Goal: Task Accomplishment & Management: Use online tool/utility

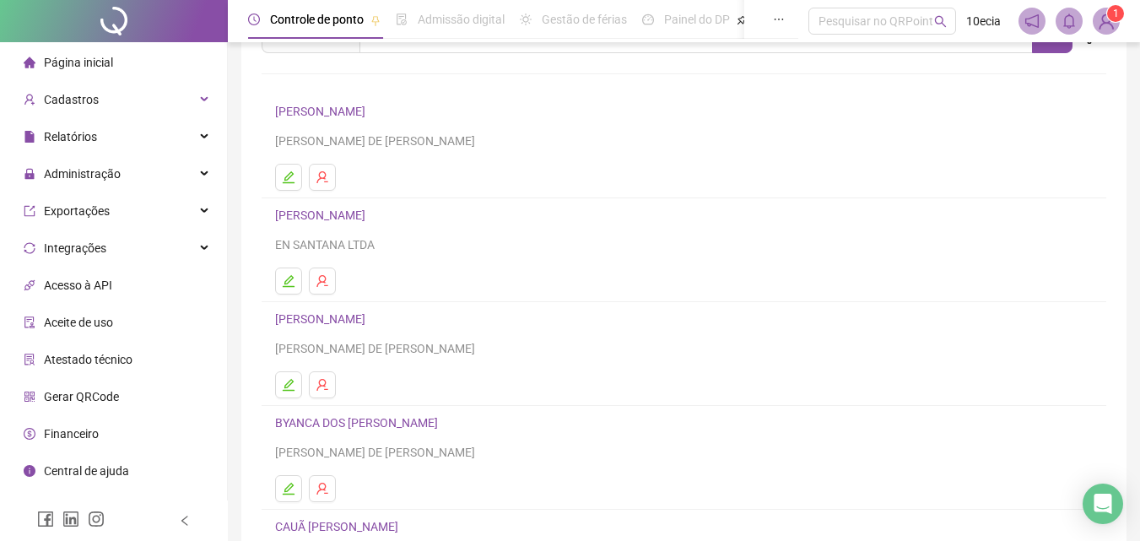
scroll to position [84, 0]
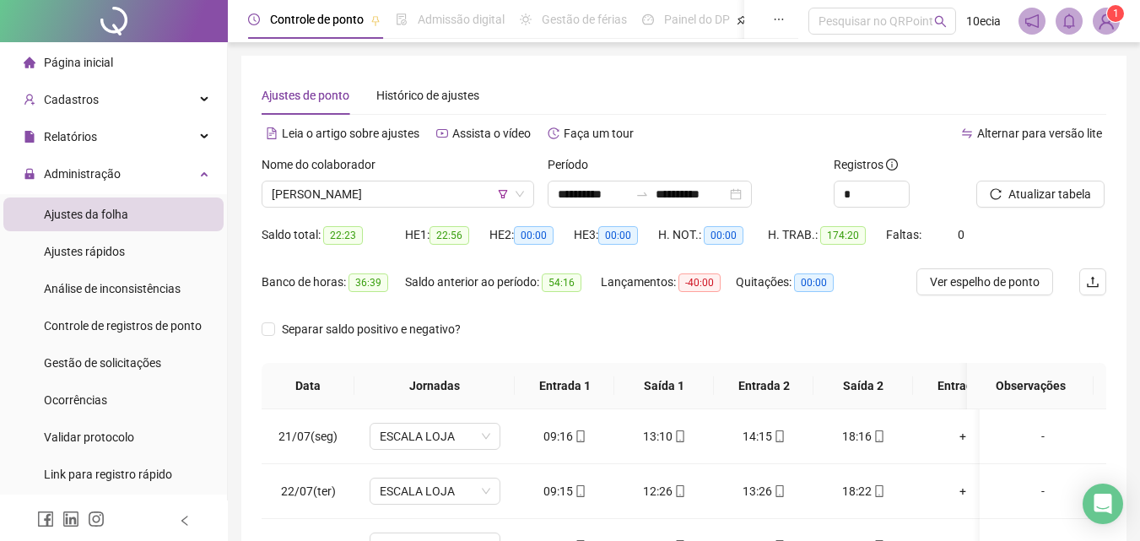
scroll to position [1298, 0]
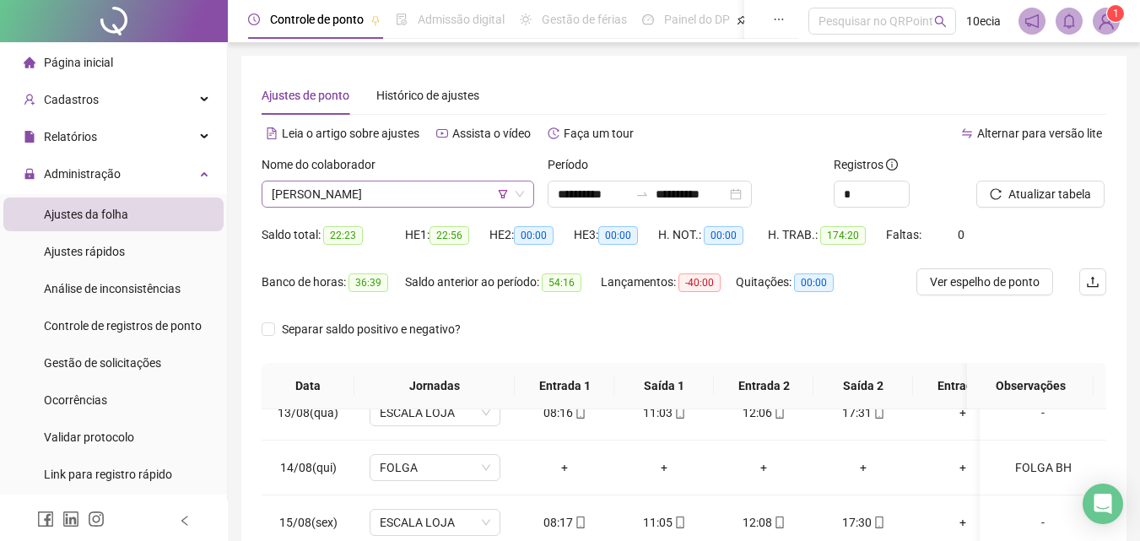
click at [343, 197] on span "[PERSON_NAME]" at bounding box center [398, 193] width 252 height 25
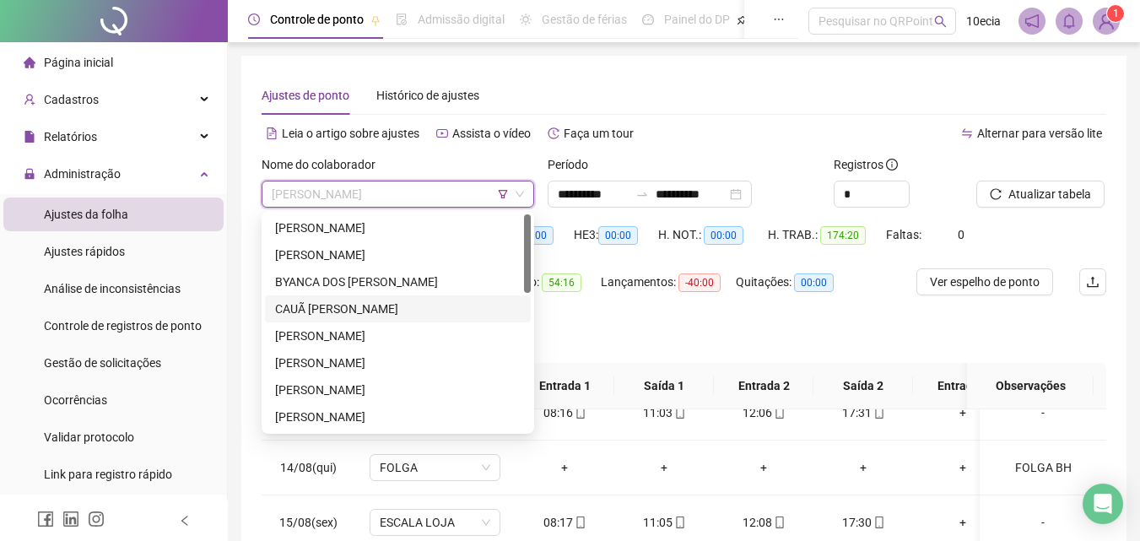
scroll to position [0, 0]
click at [502, 197] on icon "filter" at bounding box center [503, 194] width 9 height 8
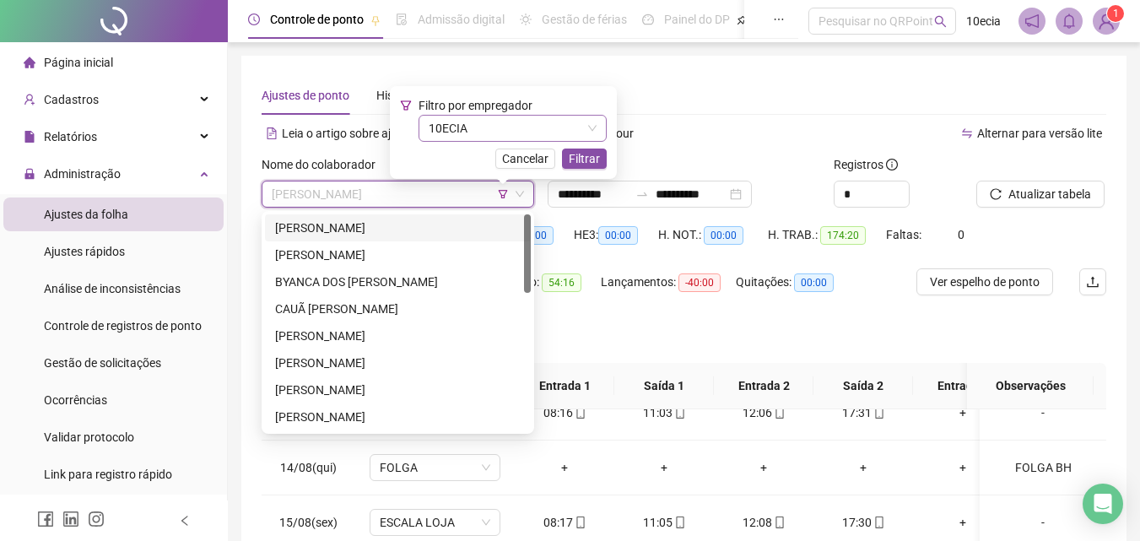
click at [482, 140] on span "10ECIA" at bounding box center [513, 128] width 168 height 25
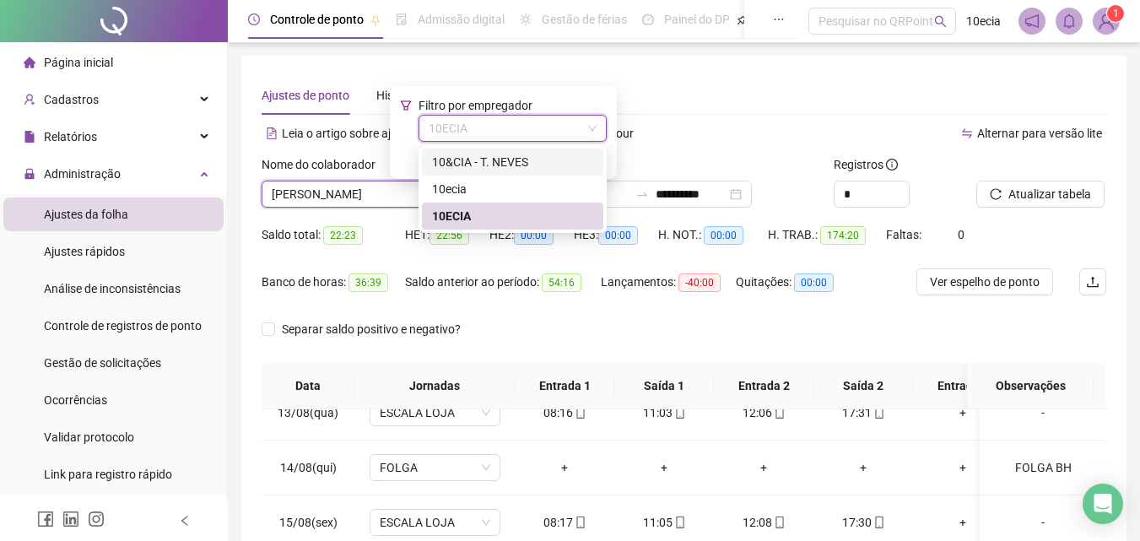
click at [451, 164] on div "10&CIA - T. NEVES" at bounding box center [512, 162] width 161 height 19
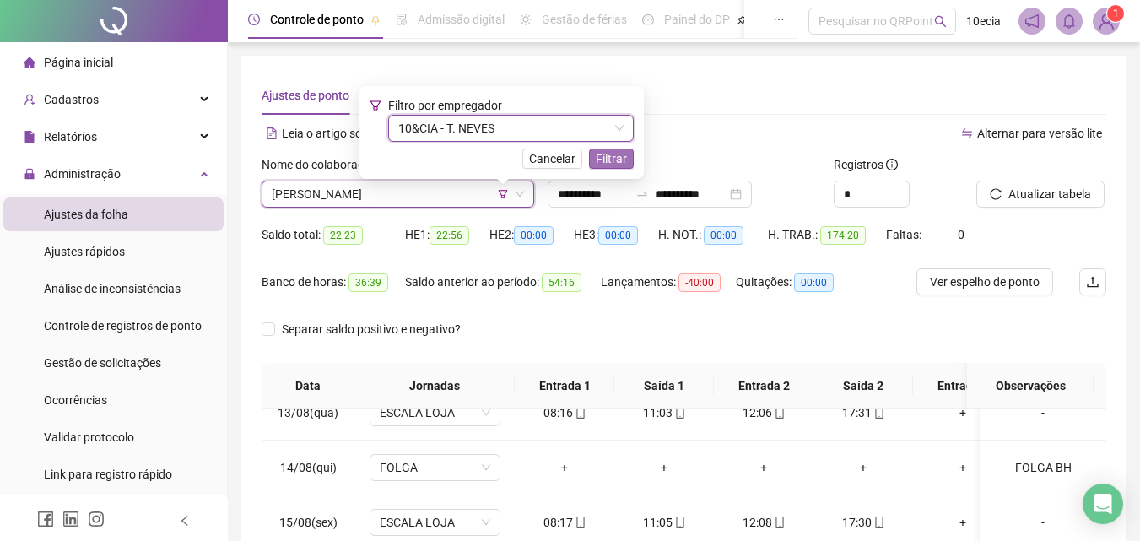
click at [625, 159] on span "Filtrar" at bounding box center [611, 158] width 31 height 19
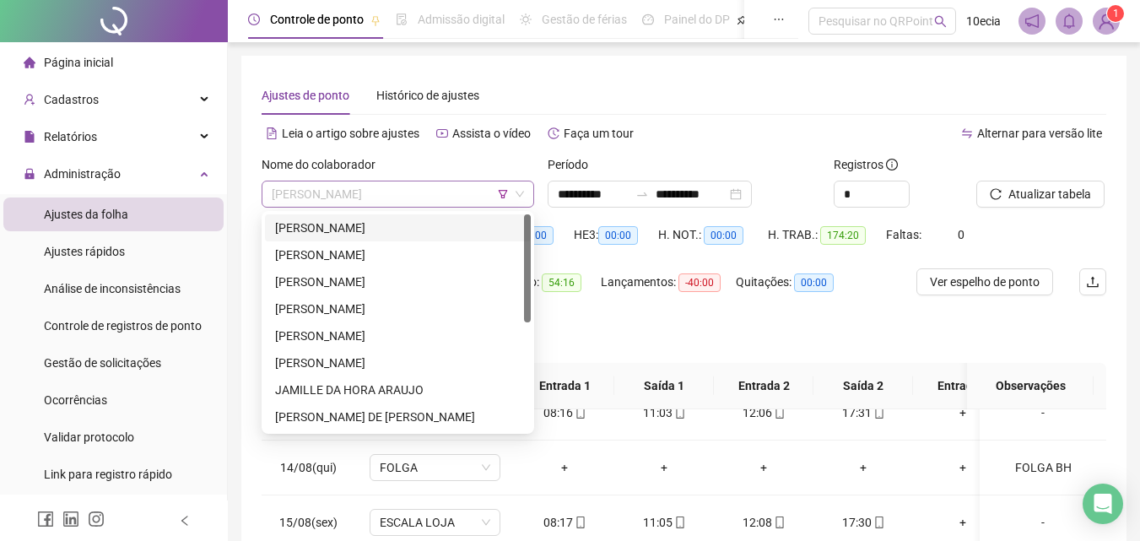
click at [406, 201] on span "LUCIANA GOMES SOUZA" at bounding box center [398, 193] width 252 height 25
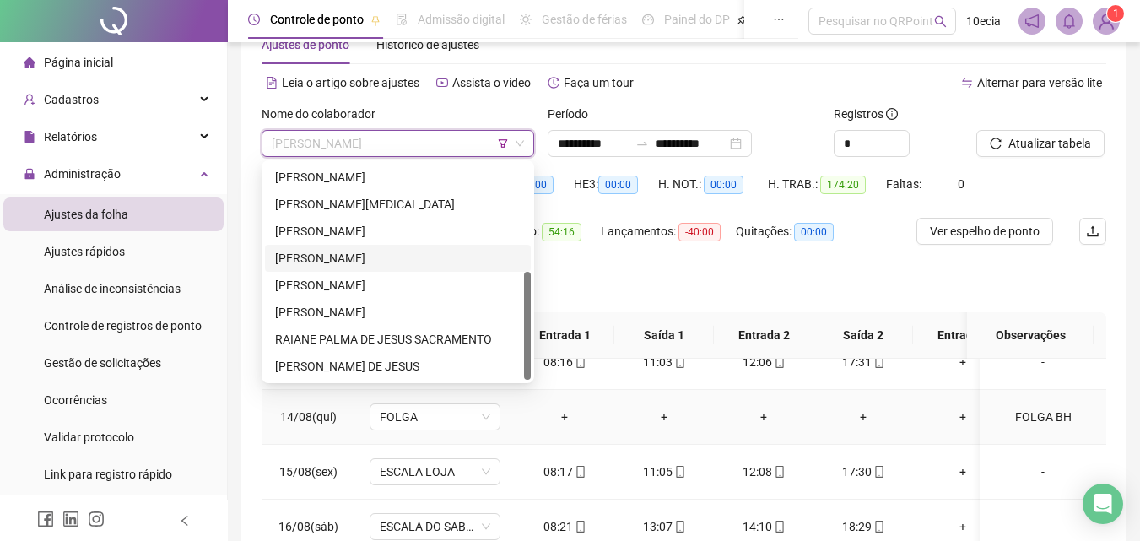
scroll to position [84, 0]
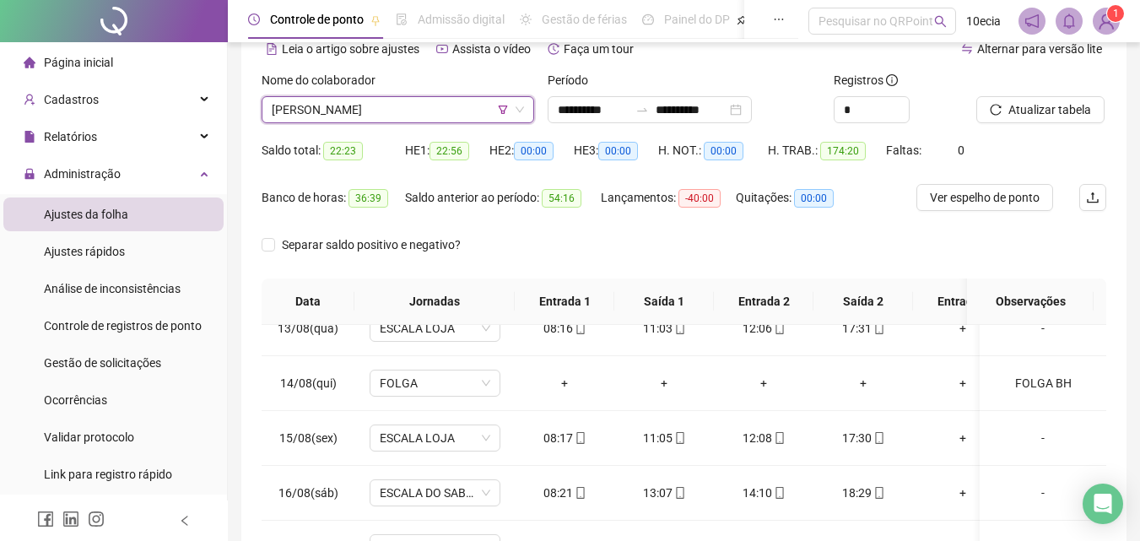
click at [1085, 161] on div "Saldo total: 22:23 HE 1: 22:56 HE 2: 00:00 HE 3: 00:00 H. NOT.: 00:00 H. TRAB.:…" at bounding box center [684, 160] width 845 height 47
click at [500, 115] on span "LUCIANA GOMES SOUZA" at bounding box center [398, 109] width 252 height 25
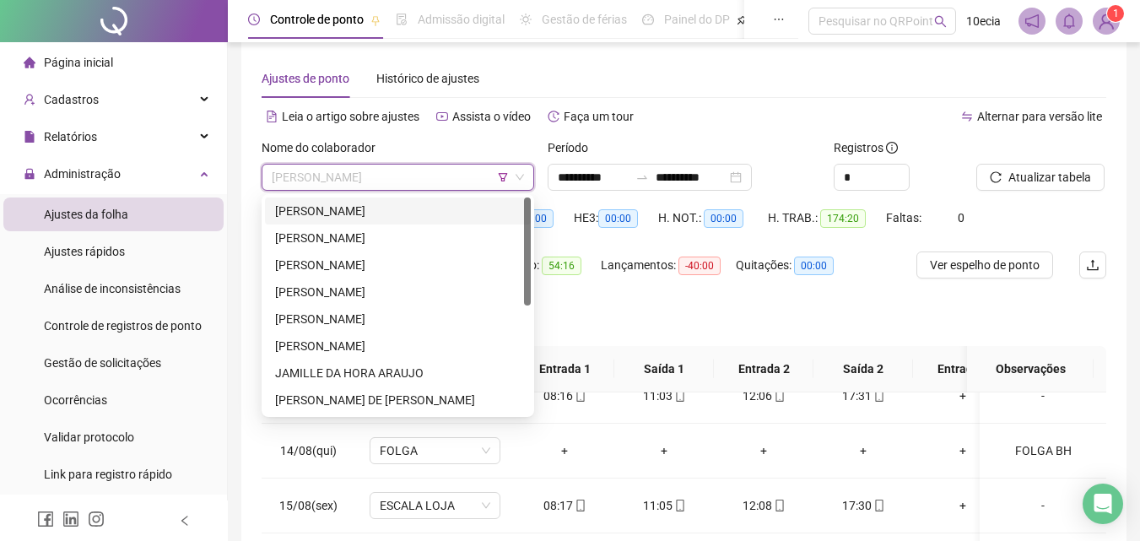
scroll to position [0, 0]
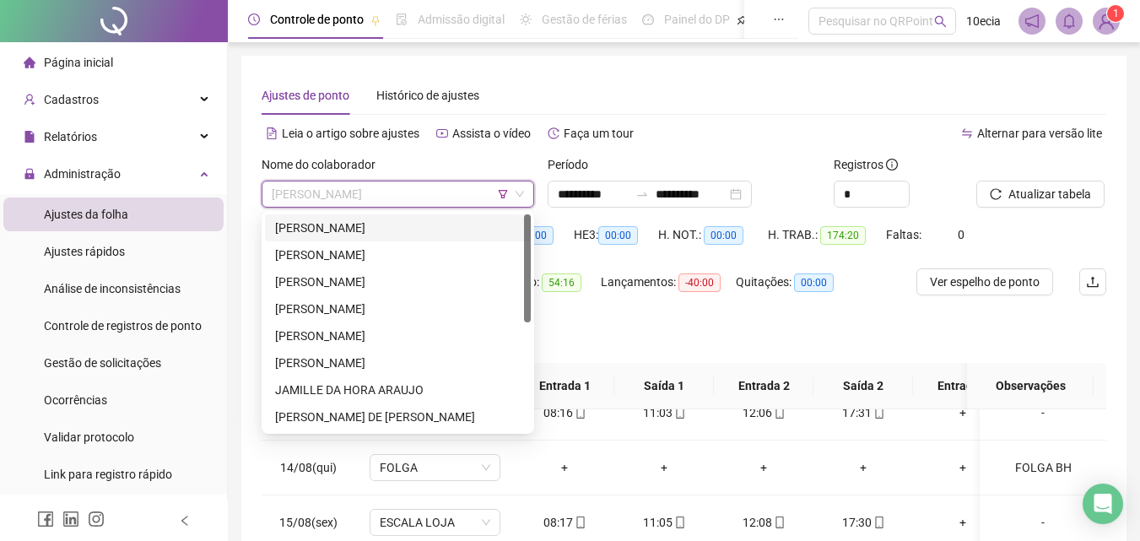
click at [371, 226] on div "[PERSON_NAME]" at bounding box center [398, 228] width 246 height 19
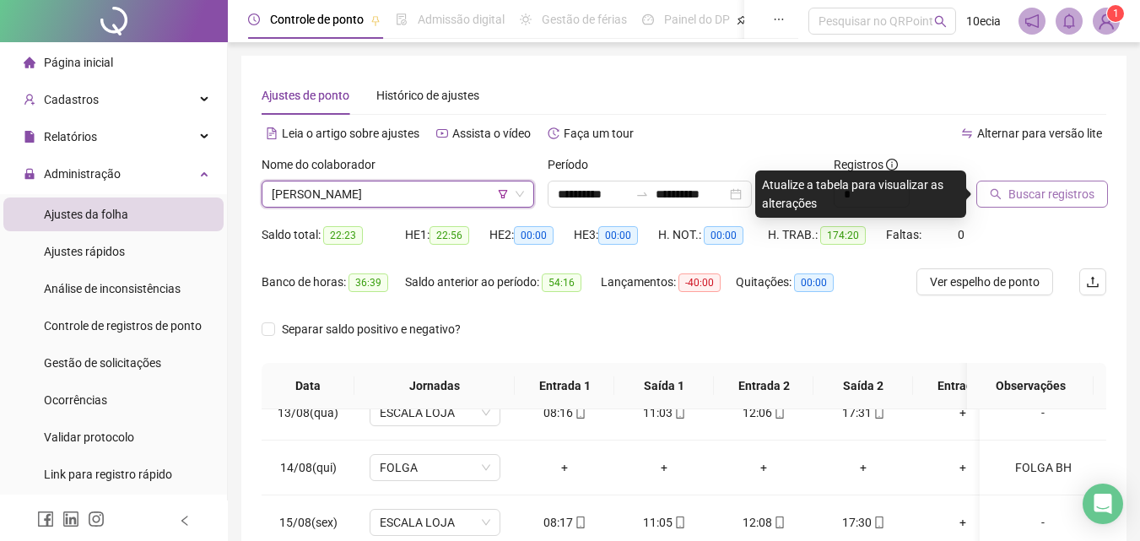
click at [1054, 189] on span "Buscar registros" at bounding box center [1052, 194] width 86 height 19
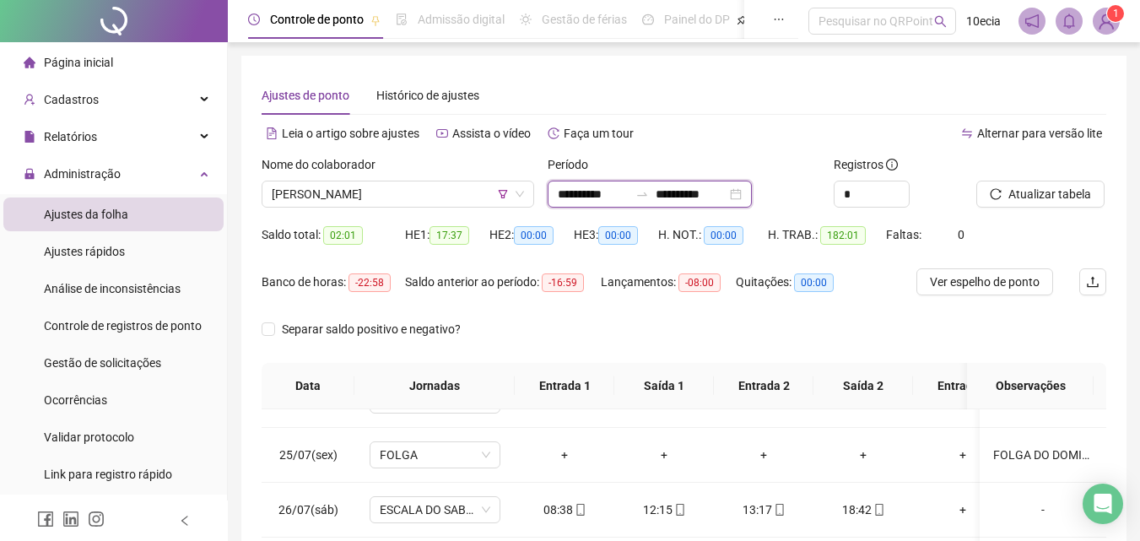
click at [572, 199] on input "**********" at bounding box center [593, 194] width 71 height 19
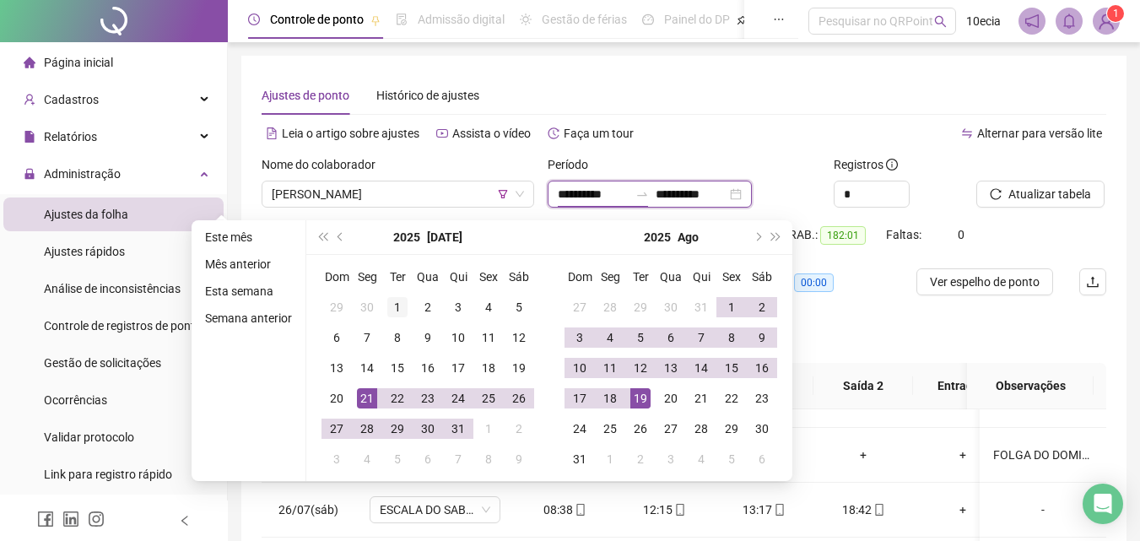
type input "**********"
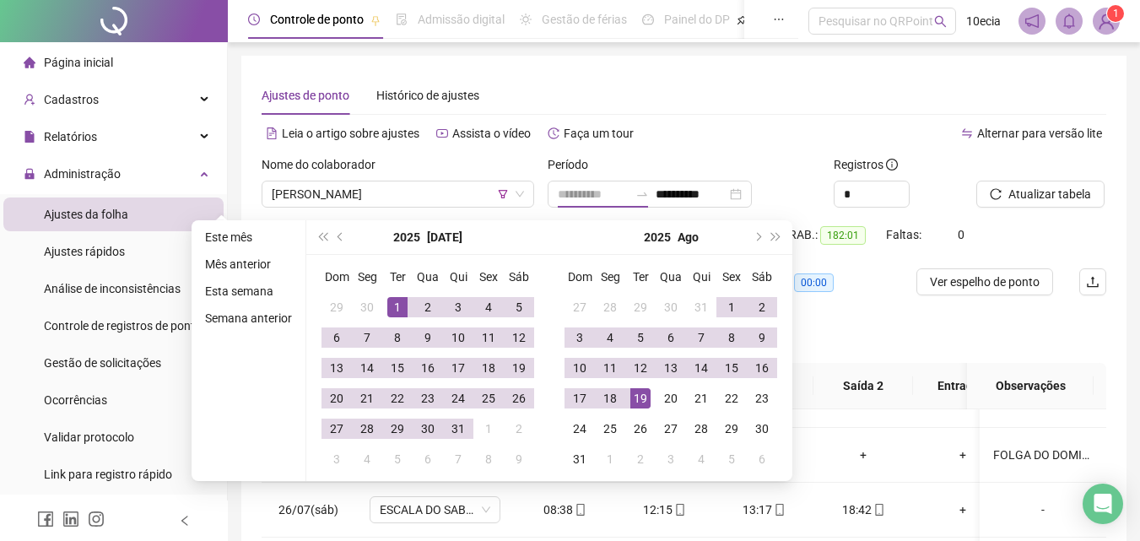
click at [398, 300] on div "1" at bounding box center [397, 307] width 20 height 20
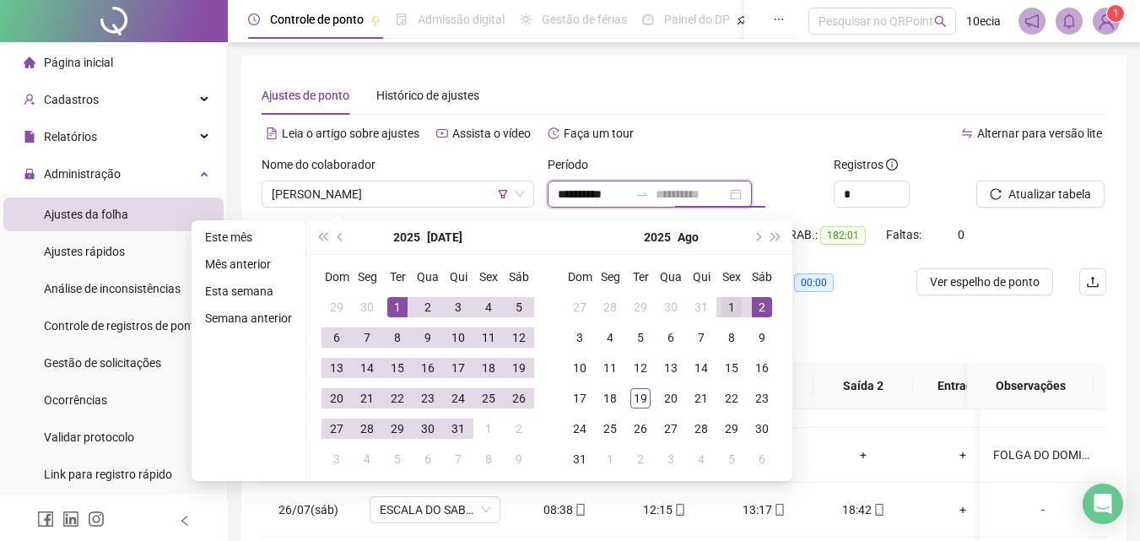
type input "**********"
click at [731, 305] on div "1" at bounding box center [732, 307] width 20 height 20
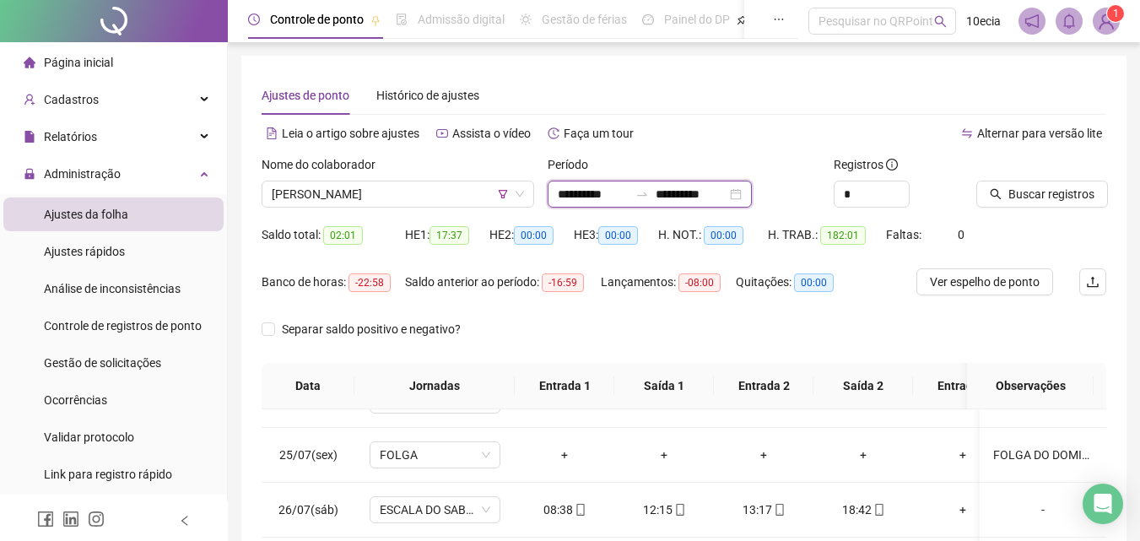
click at [697, 196] on input "**********" at bounding box center [691, 194] width 71 height 19
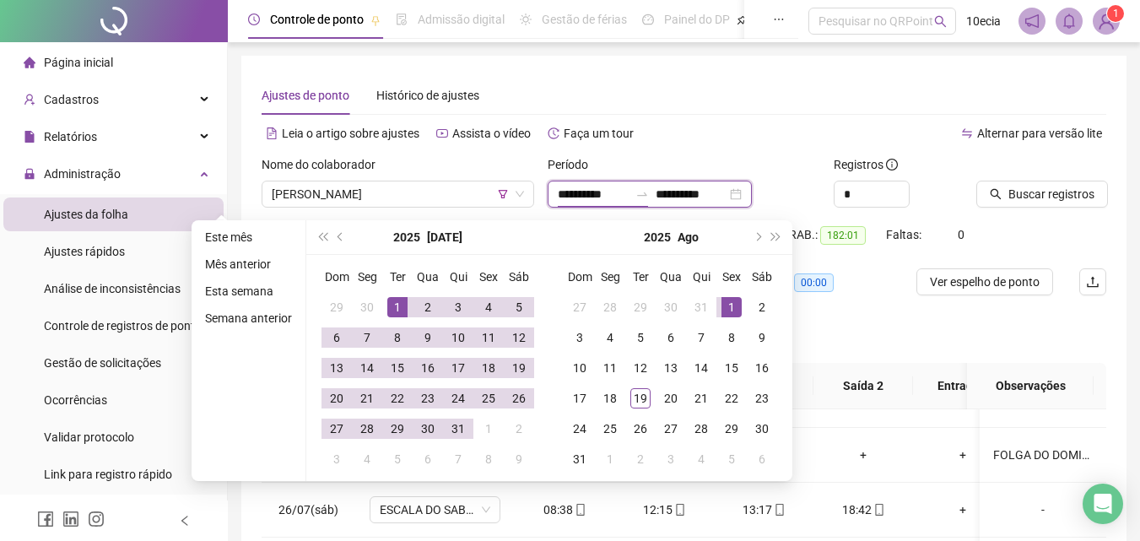
click at [580, 200] on input "**********" at bounding box center [593, 194] width 71 height 19
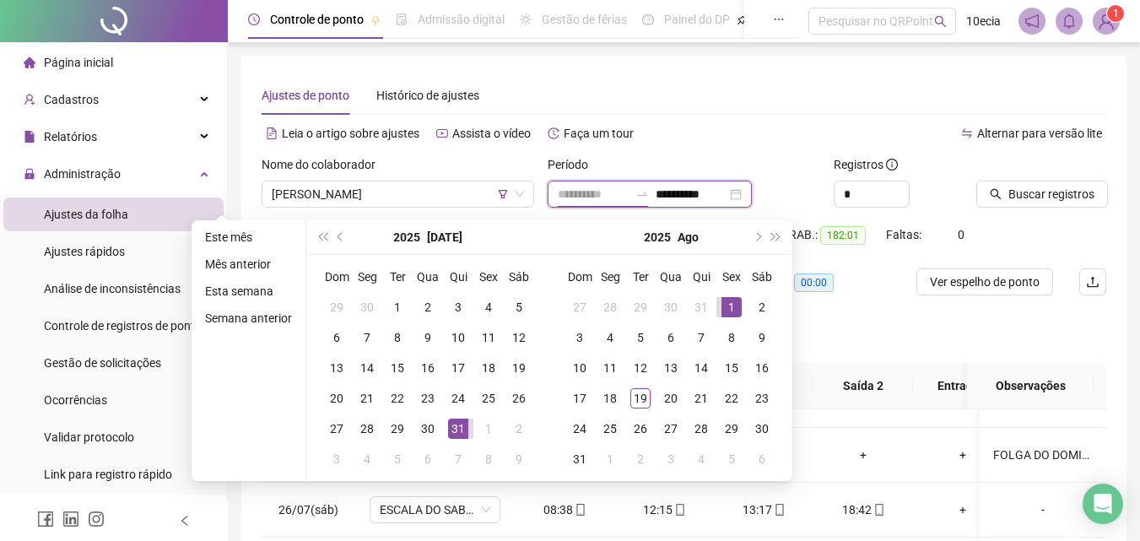
type input "**********"
click at [723, 304] on div "1" at bounding box center [732, 307] width 20 height 20
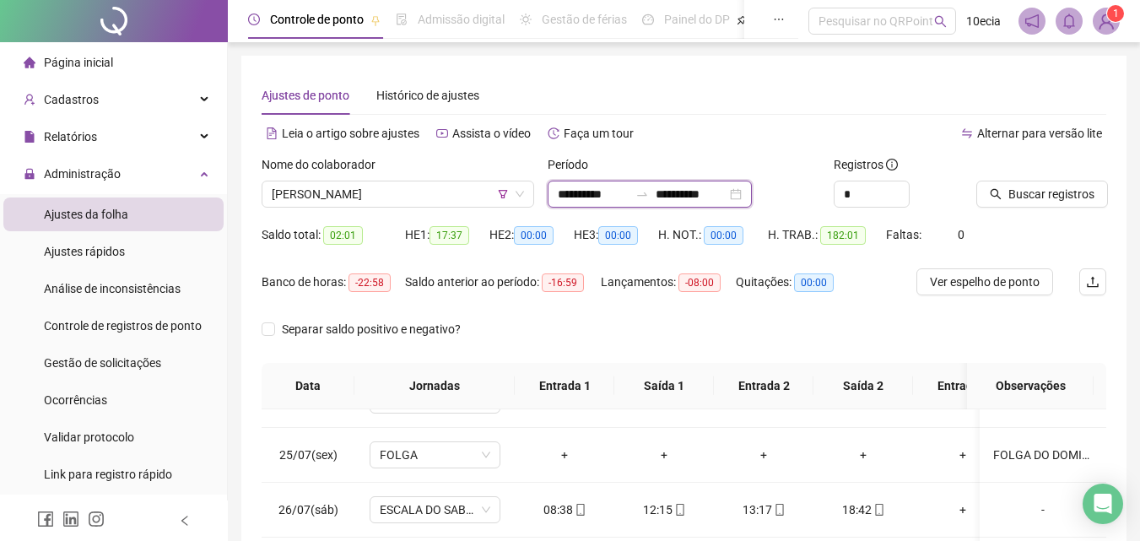
click at [715, 186] on input "**********" at bounding box center [691, 194] width 71 height 19
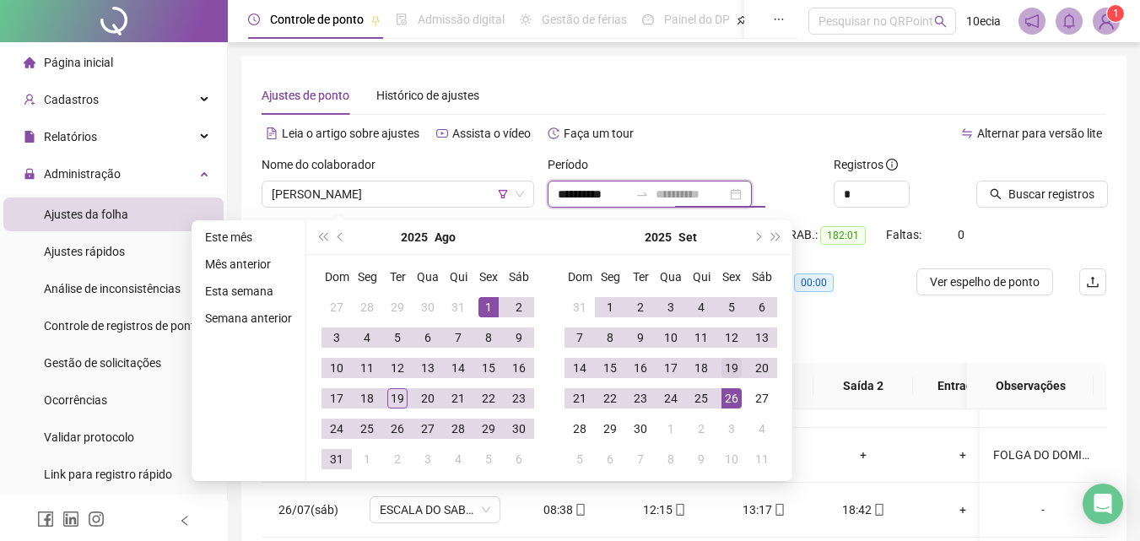
type input "**********"
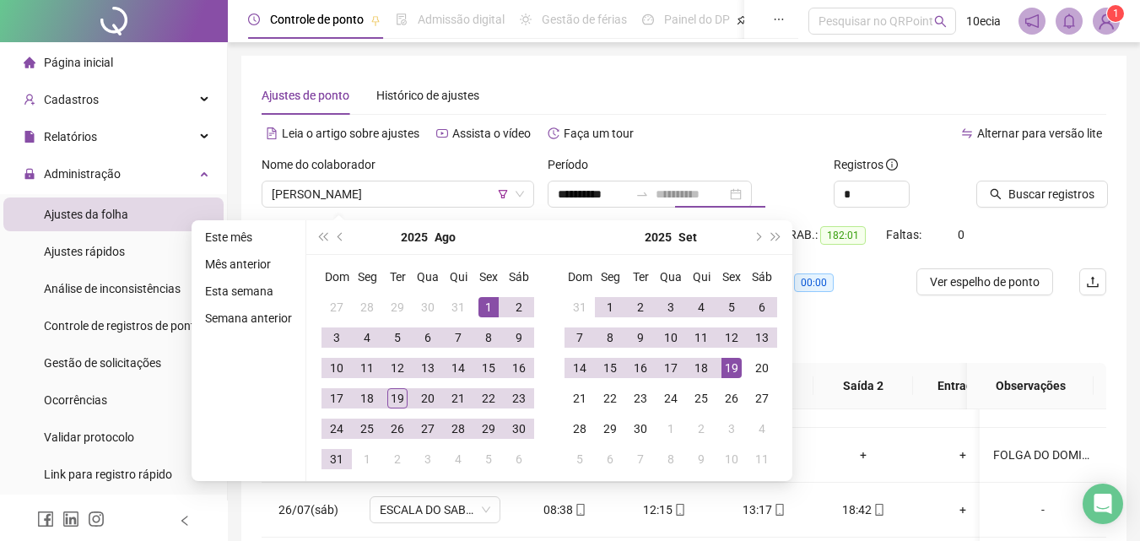
click at [736, 370] on div "19" at bounding box center [732, 368] width 20 height 20
click at [602, 197] on input "**********" at bounding box center [593, 194] width 71 height 19
type input "**********"
click at [479, 304] on div "1" at bounding box center [489, 307] width 20 height 20
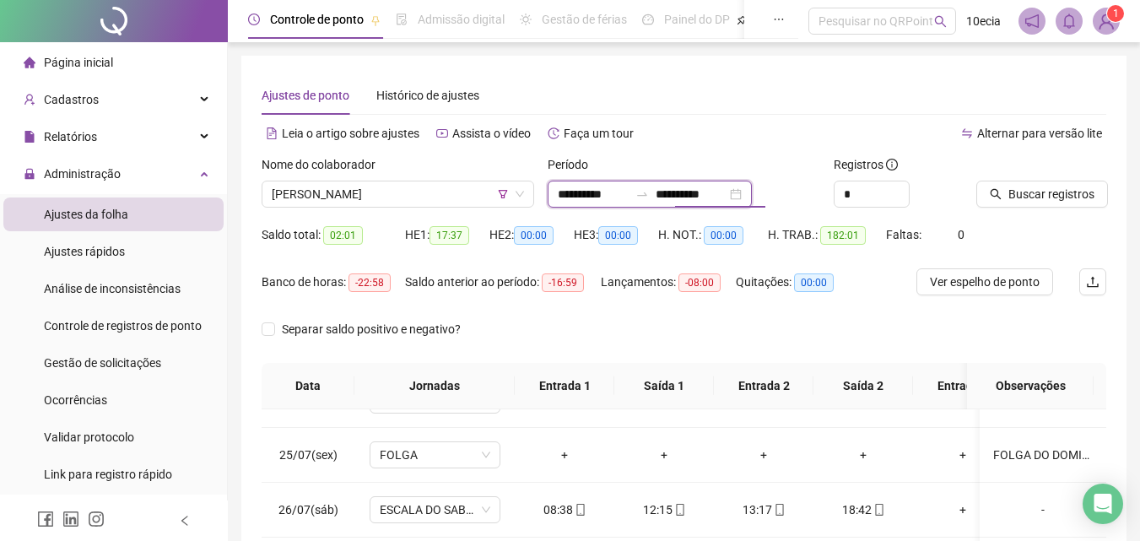
click at [706, 194] on input "**********" at bounding box center [691, 194] width 71 height 19
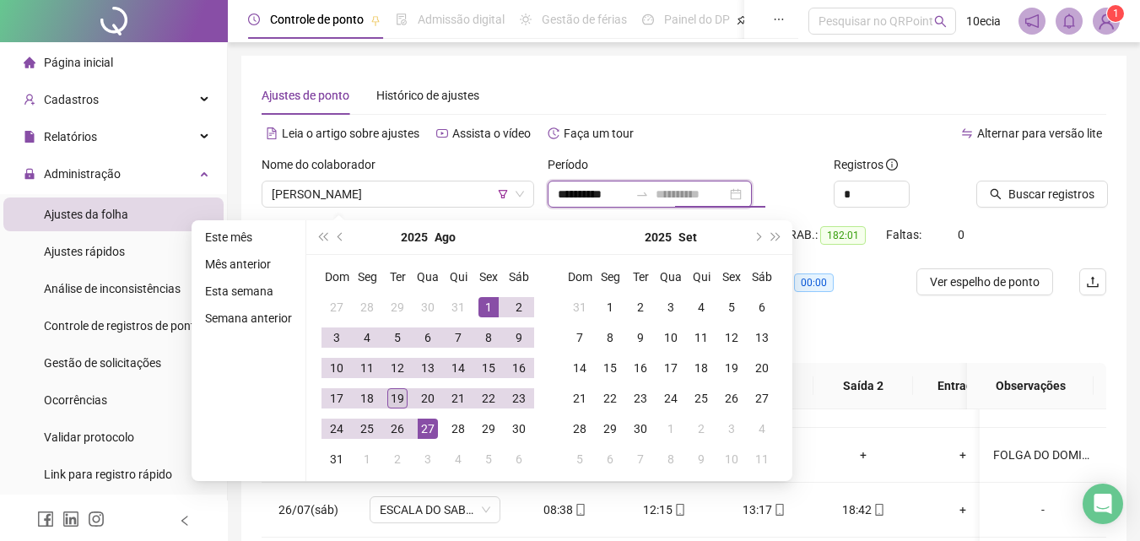
type input "**********"
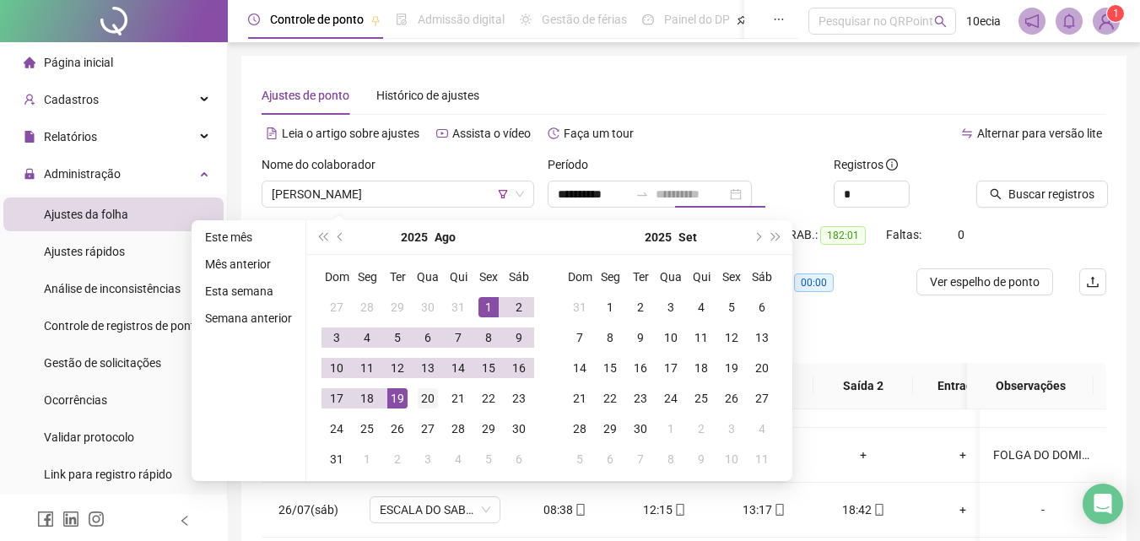
drag, startPoint x: 398, startPoint y: 398, endPoint x: 441, endPoint y: 403, distance: 42.4
click at [398, 400] on div "19" at bounding box center [397, 398] width 20 height 20
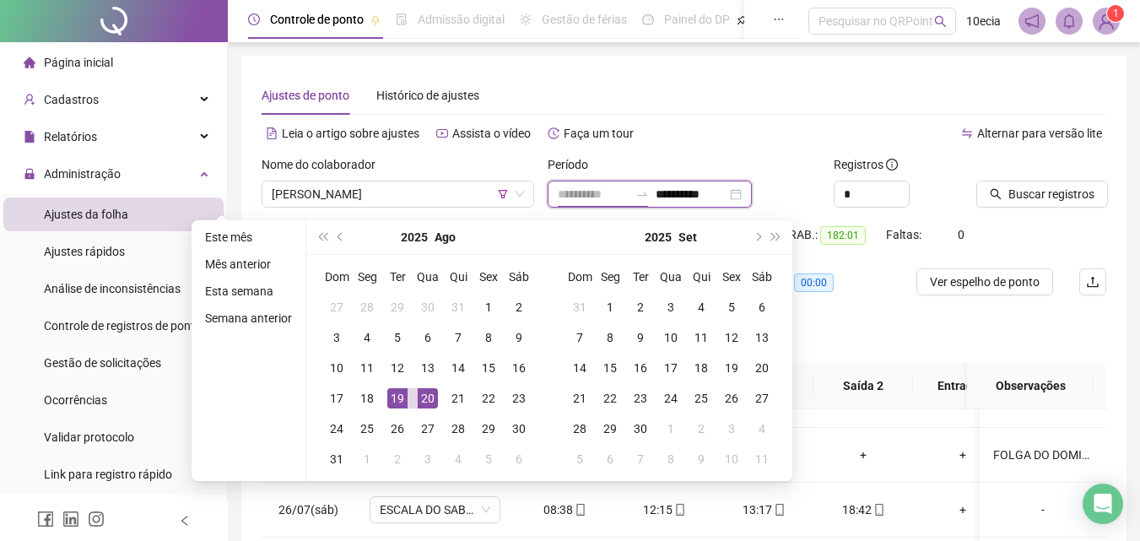
type input "**********"
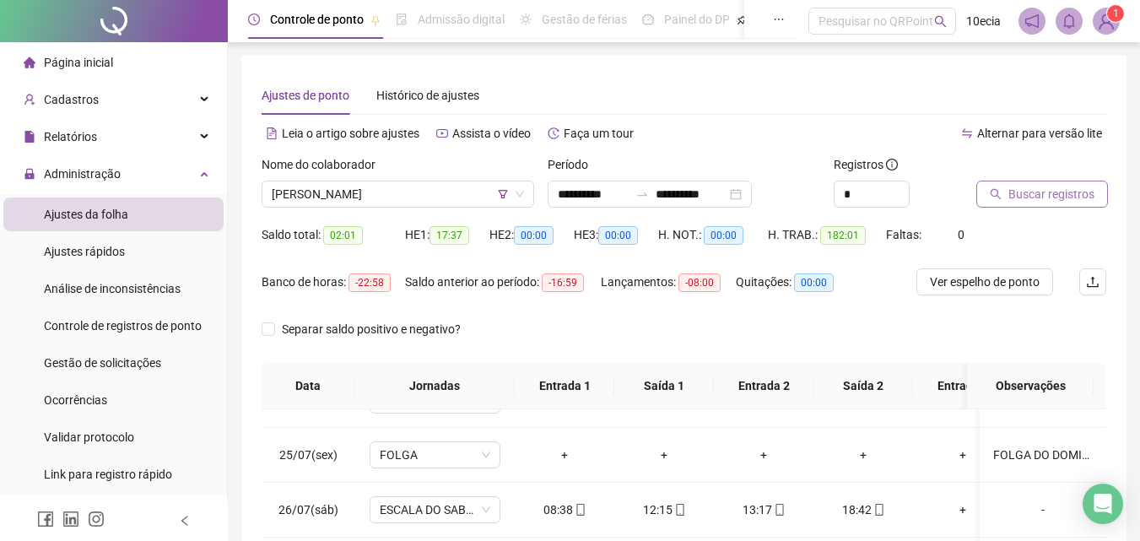
click at [1039, 197] on span "Buscar registros" at bounding box center [1052, 194] width 86 height 19
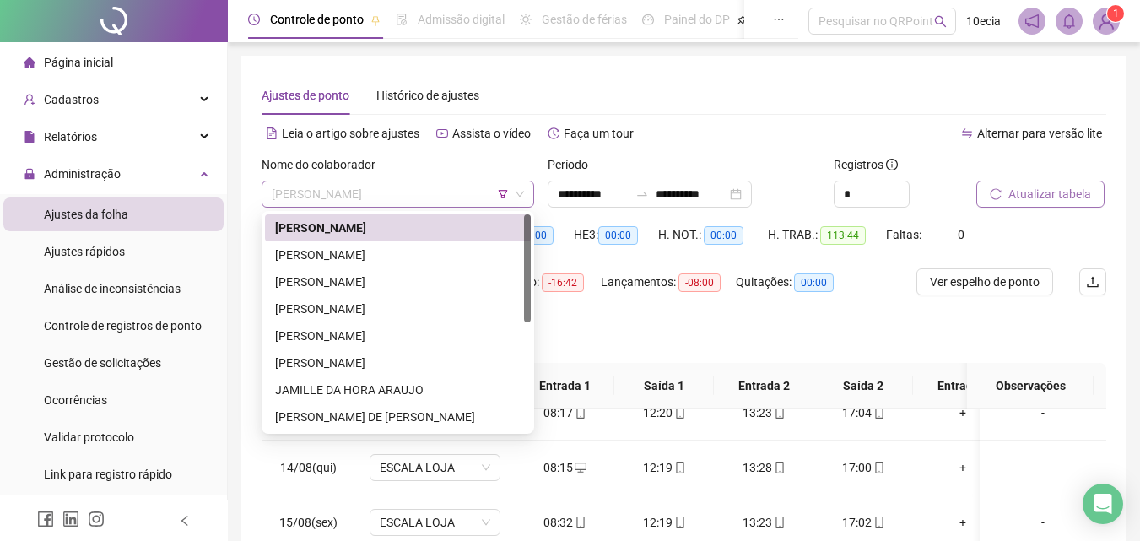
click at [391, 191] on span "[PERSON_NAME]" at bounding box center [398, 193] width 252 height 25
click at [357, 254] on div "CLAUDIA CAROLINE SANTOS HIPOLITO" at bounding box center [398, 255] width 246 height 19
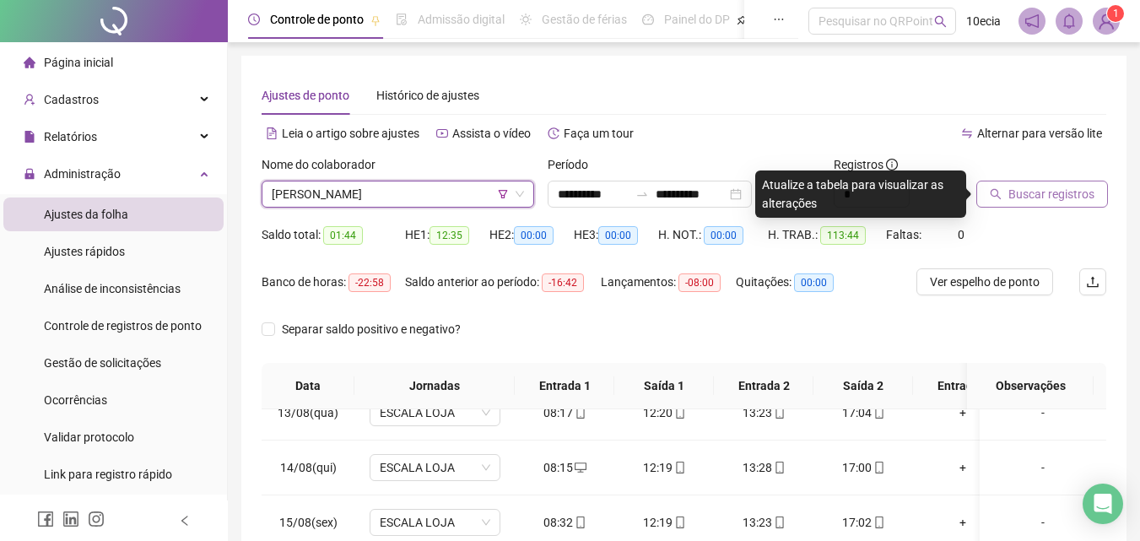
click at [1057, 197] on span "Buscar registros" at bounding box center [1052, 194] width 86 height 19
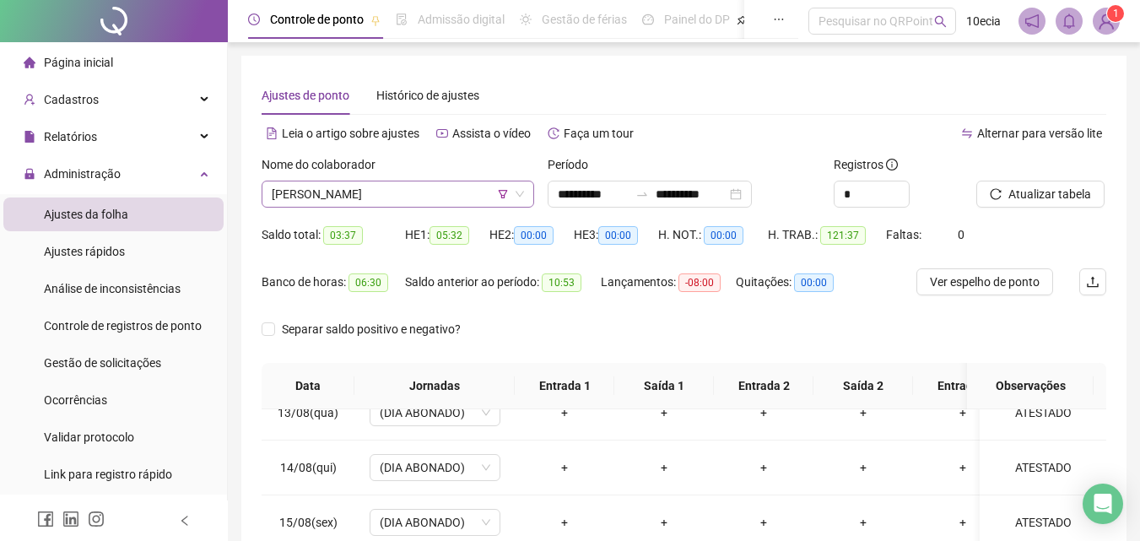
click at [373, 205] on span "CLAUDIA CAROLINE SANTOS HIPOLITO" at bounding box center [398, 193] width 252 height 25
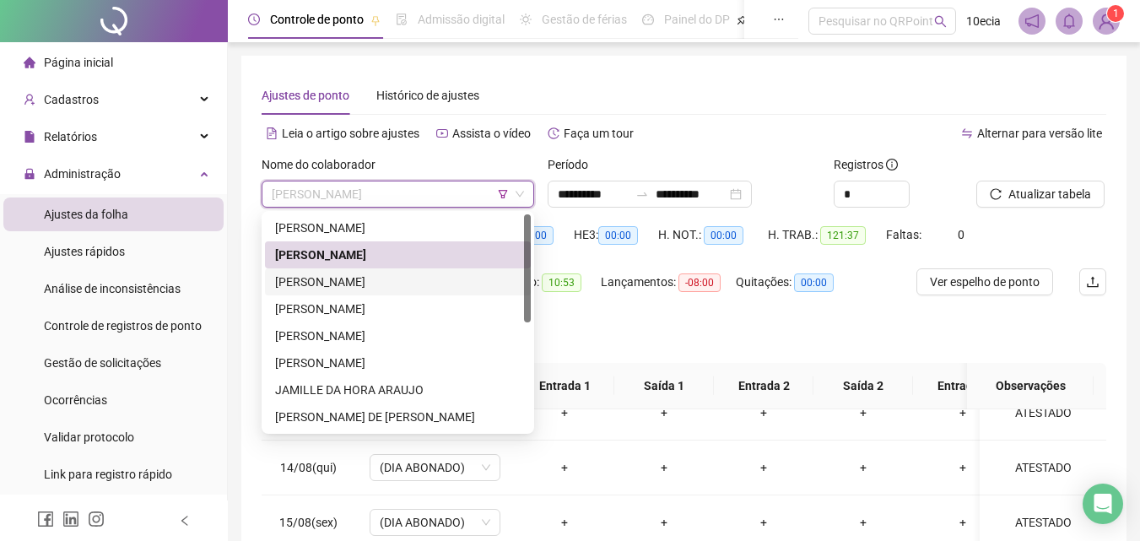
click at [324, 280] on div "ERICA DA SILVA BRANDÃO" at bounding box center [398, 282] width 246 height 19
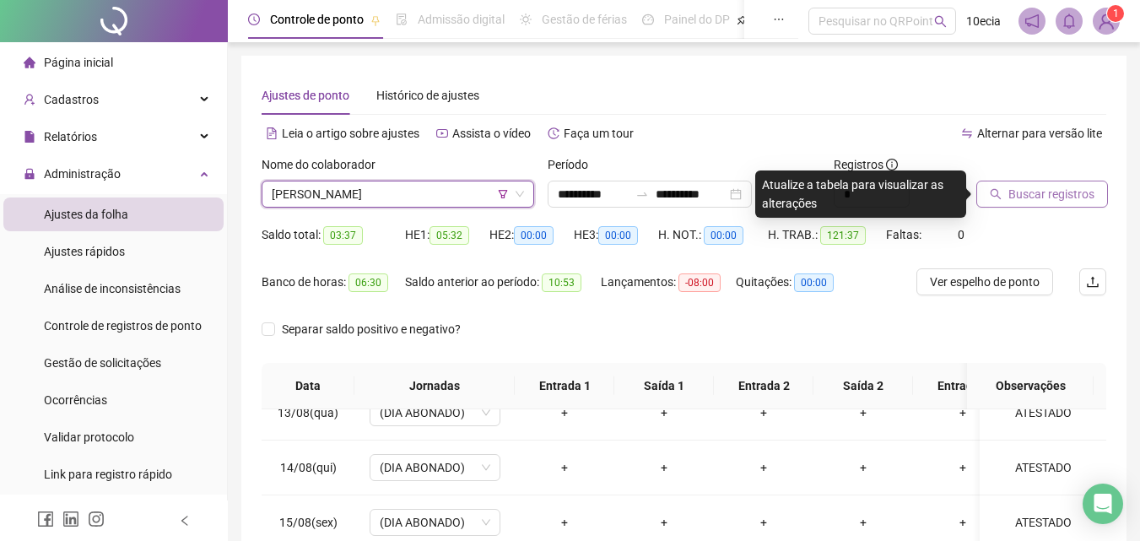
click at [1034, 193] on span "Buscar registros" at bounding box center [1052, 194] width 86 height 19
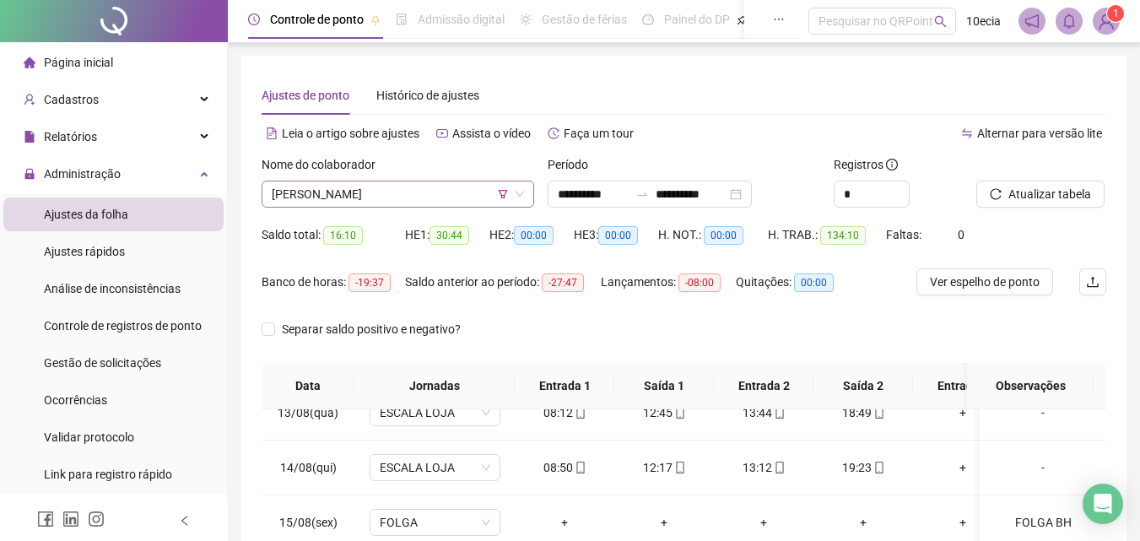
click at [313, 197] on span "ERICA DA SILVA BRANDÃO" at bounding box center [398, 193] width 252 height 25
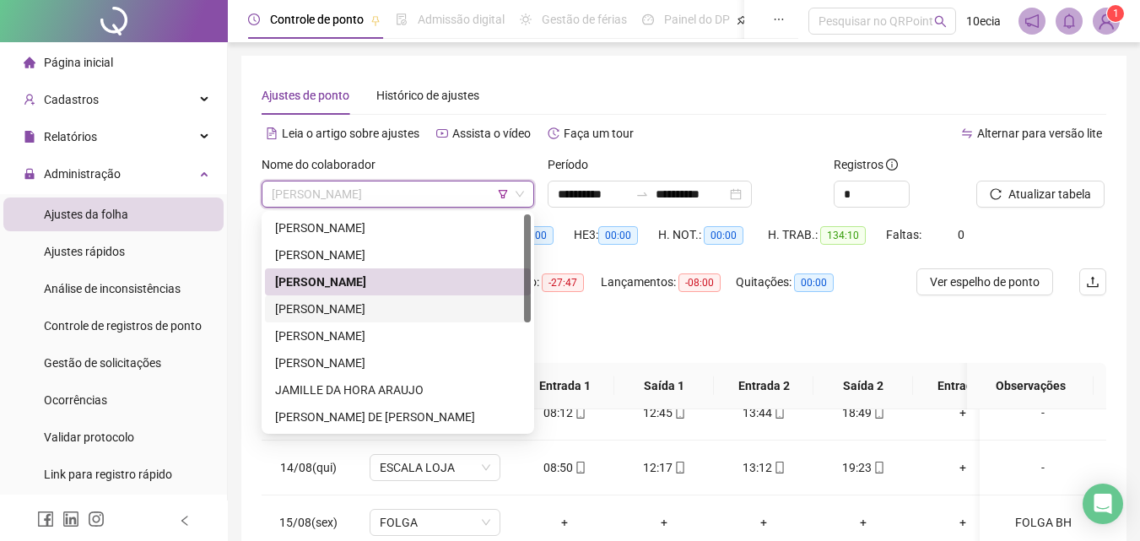
click at [286, 315] on div "EVELYN JESUS DA SILVA" at bounding box center [398, 309] width 246 height 19
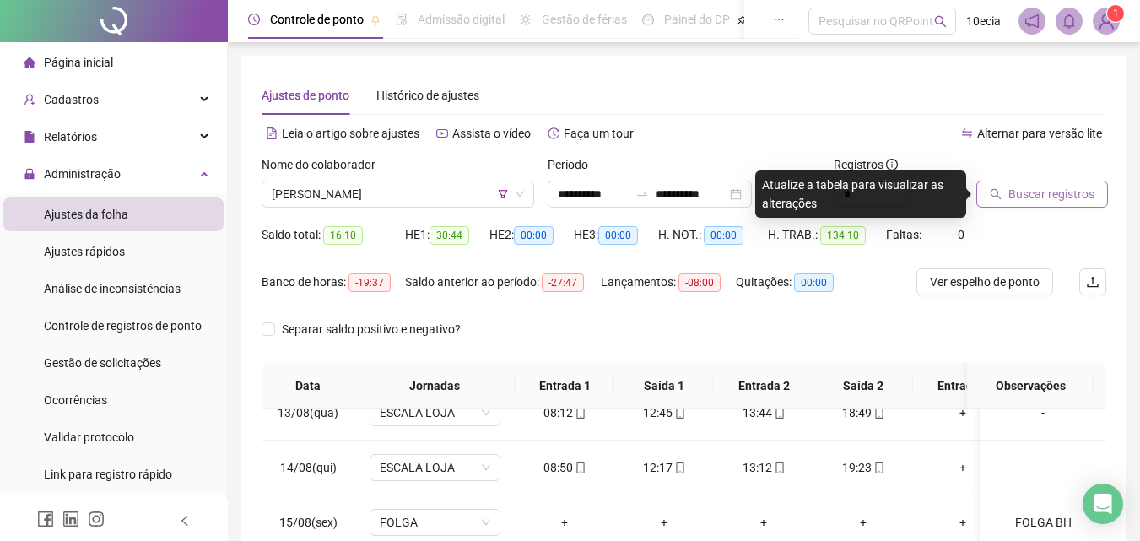
click at [1042, 191] on span "Buscar registros" at bounding box center [1052, 194] width 86 height 19
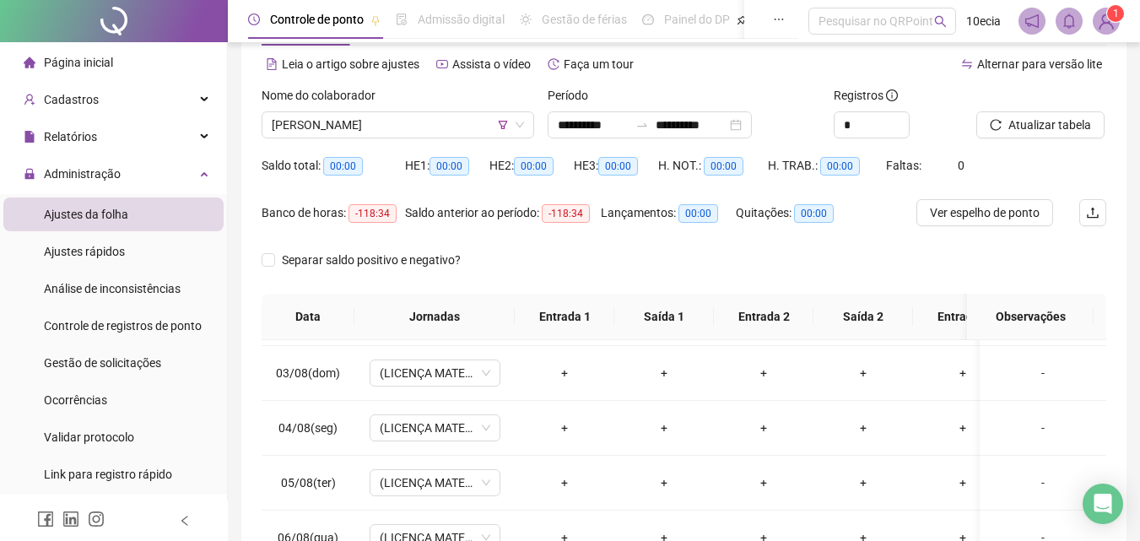
scroll to position [68, 0]
click at [418, 138] on span "EVELYN JESUS DA SILVA" at bounding box center [398, 125] width 252 height 25
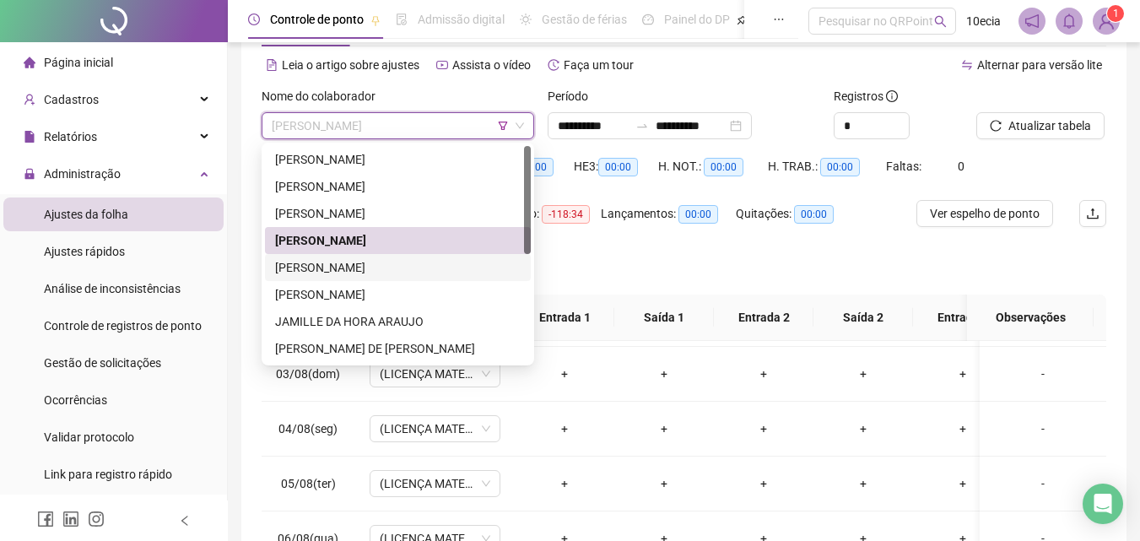
click at [293, 266] on div "GREICE KELLY GONÇALVES DE LIMA" at bounding box center [398, 267] width 246 height 19
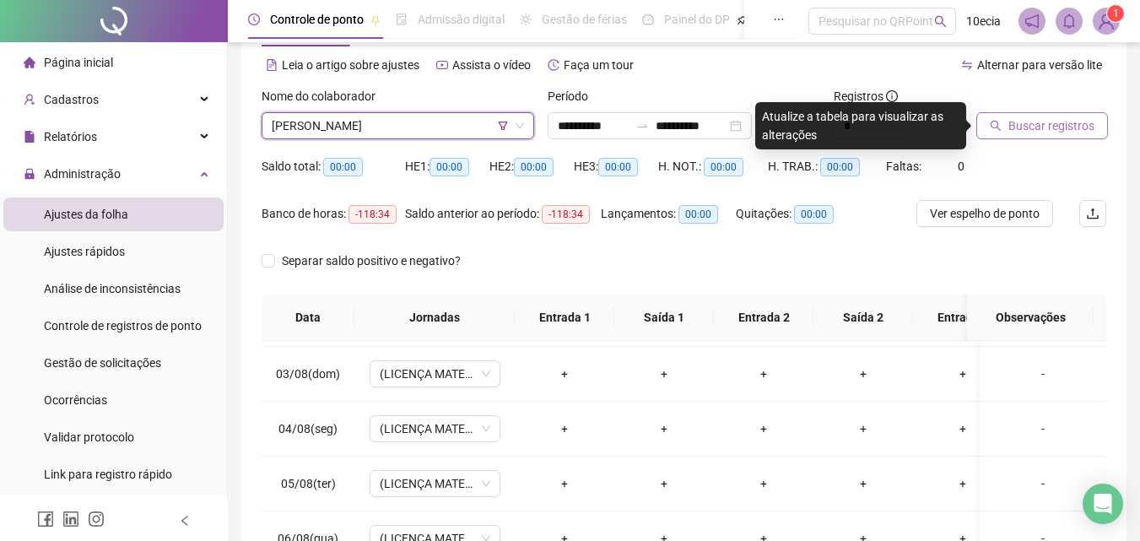
click at [1049, 122] on span "Buscar registros" at bounding box center [1052, 125] width 86 height 19
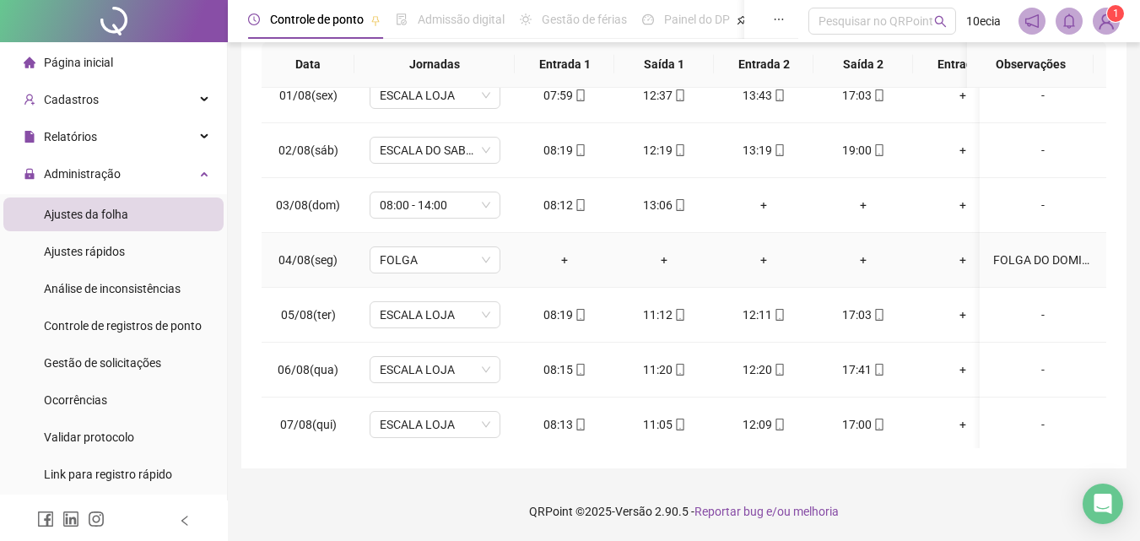
scroll to position [0, 0]
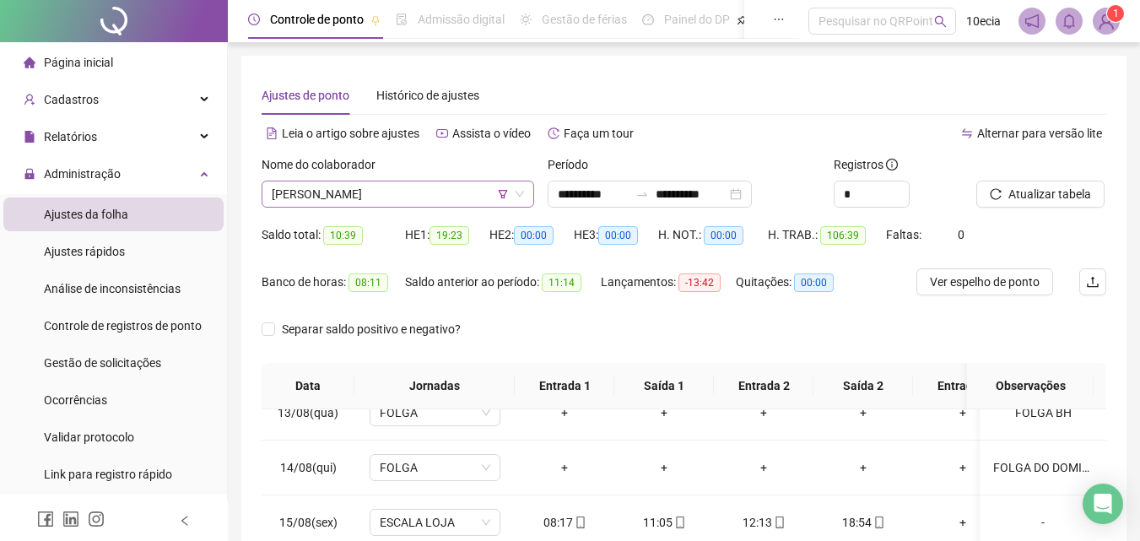
click at [406, 200] on span "GREICE KELLY GONÇALVES DE LIMA" at bounding box center [398, 193] width 252 height 25
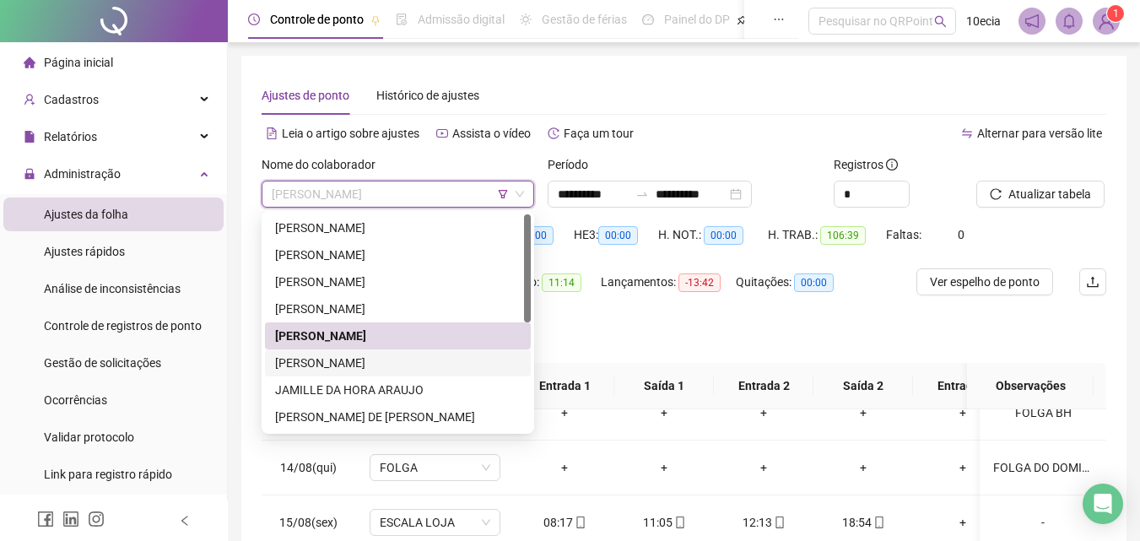
click at [329, 364] on div "INGRID FERREIRA ARAUJO" at bounding box center [398, 363] width 246 height 19
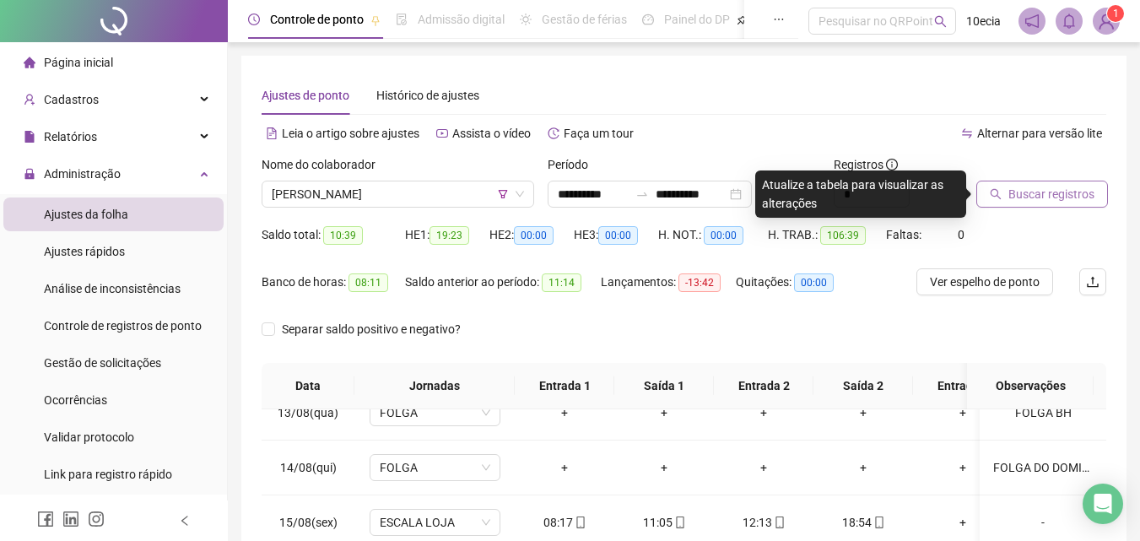
click at [1040, 201] on span "Buscar registros" at bounding box center [1052, 194] width 86 height 19
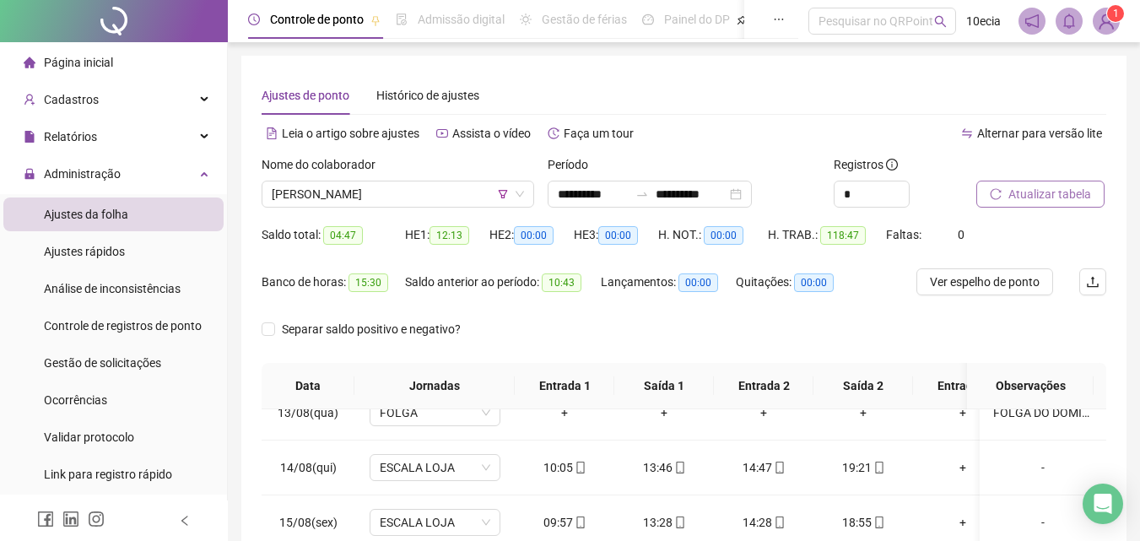
click at [1017, 194] on span "Atualizar tabela" at bounding box center [1050, 194] width 83 height 19
click at [338, 197] on span "INGRID FERREIRA ARAUJO" at bounding box center [398, 193] width 252 height 25
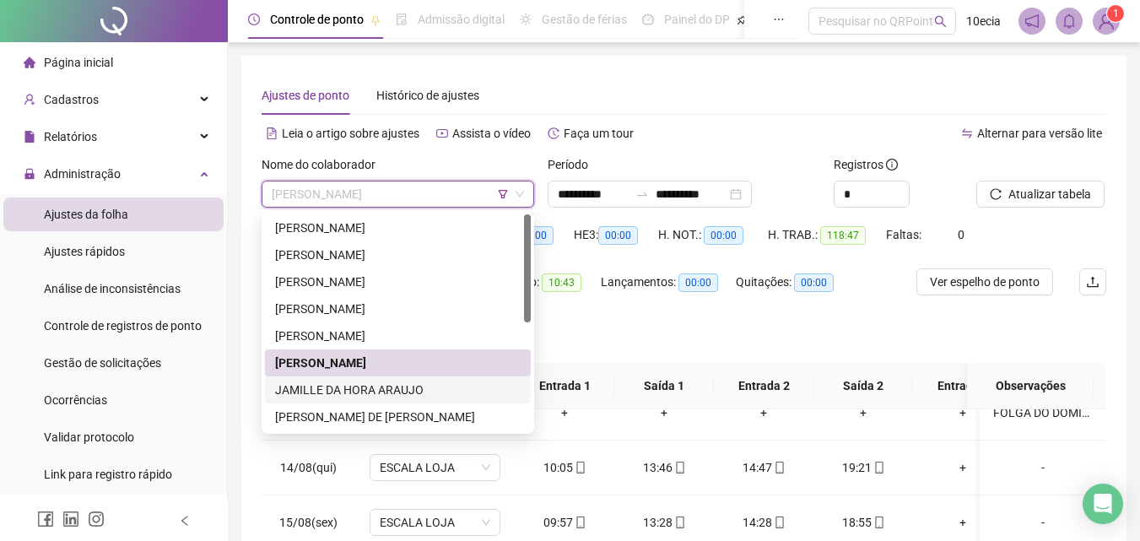
click at [306, 387] on div "JAMILLE DA HORA ARAUJO" at bounding box center [398, 390] width 246 height 19
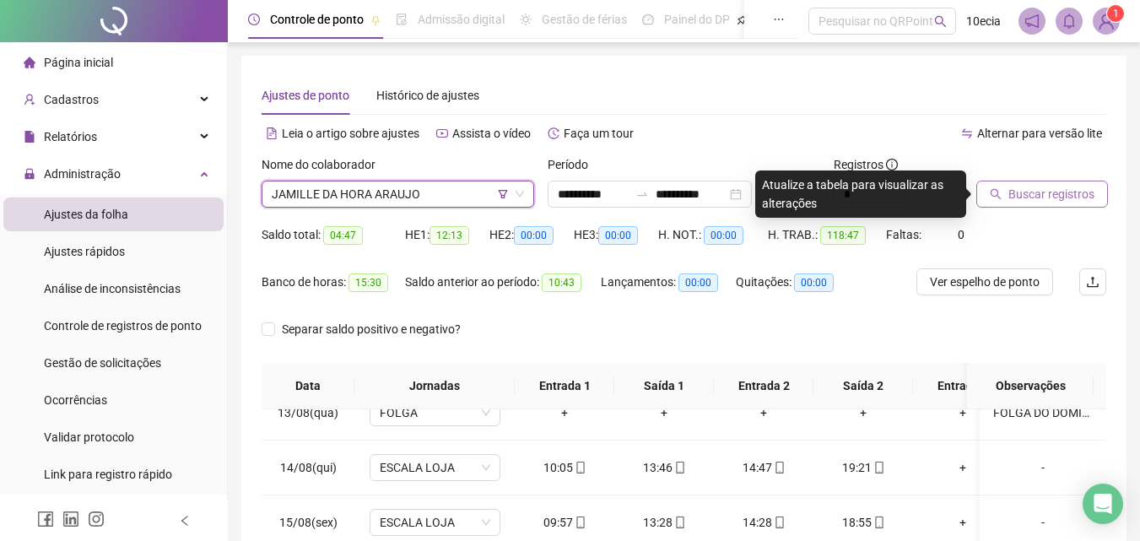
click at [1047, 197] on span "Buscar registros" at bounding box center [1052, 194] width 86 height 19
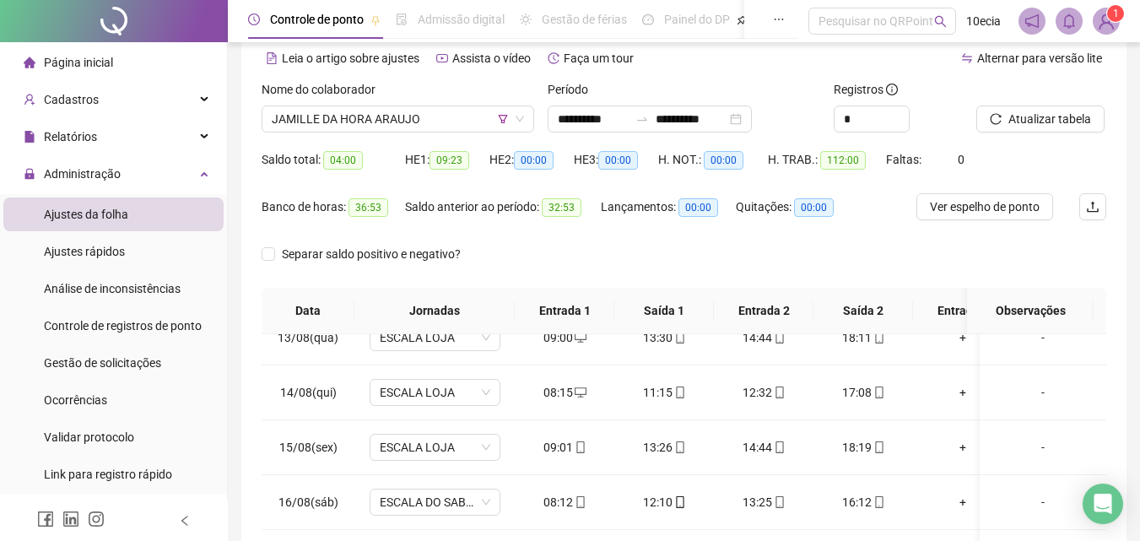
scroll to position [68, 0]
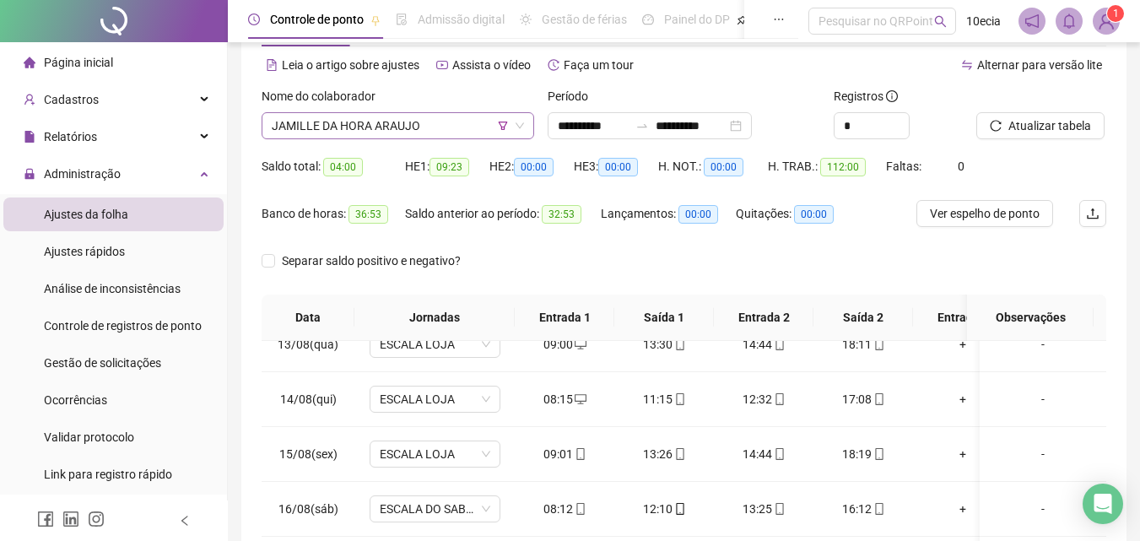
click at [401, 133] on span "JAMILLE DA HORA ARAUJO" at bounding box center [398, 125] width 252 height 25
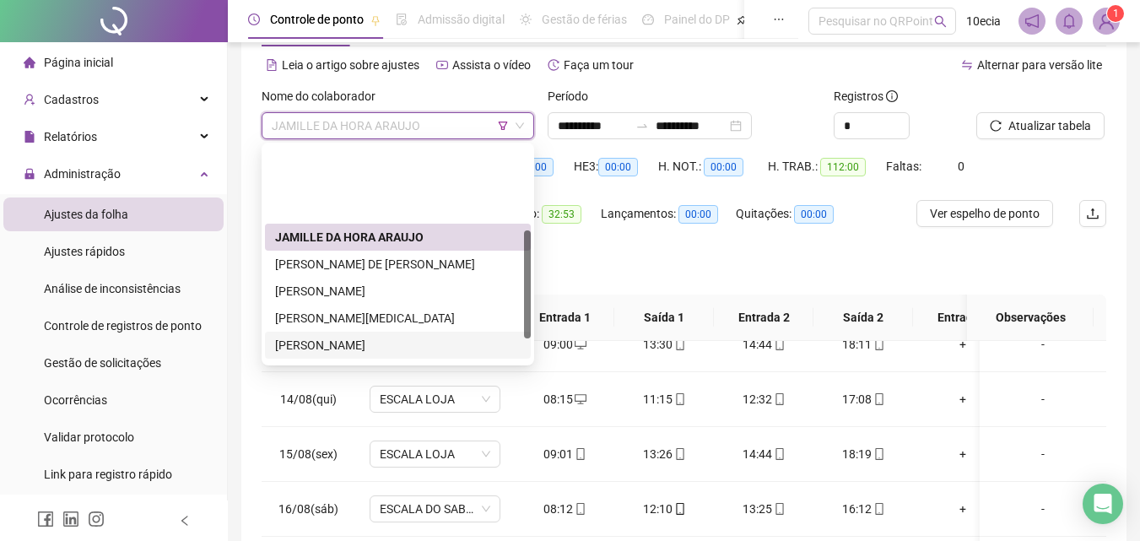
scroll to position [169, 0]
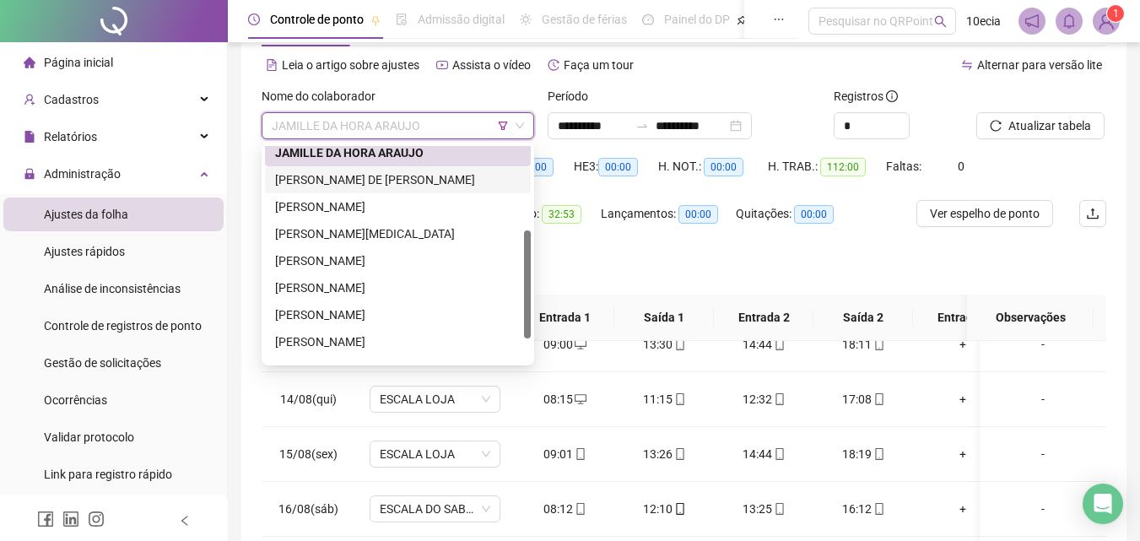
click at [384, 176] on div "JOSE AMERICO DE JESUS SANTOS" at bounding box center [398, 179] width 246 height 19
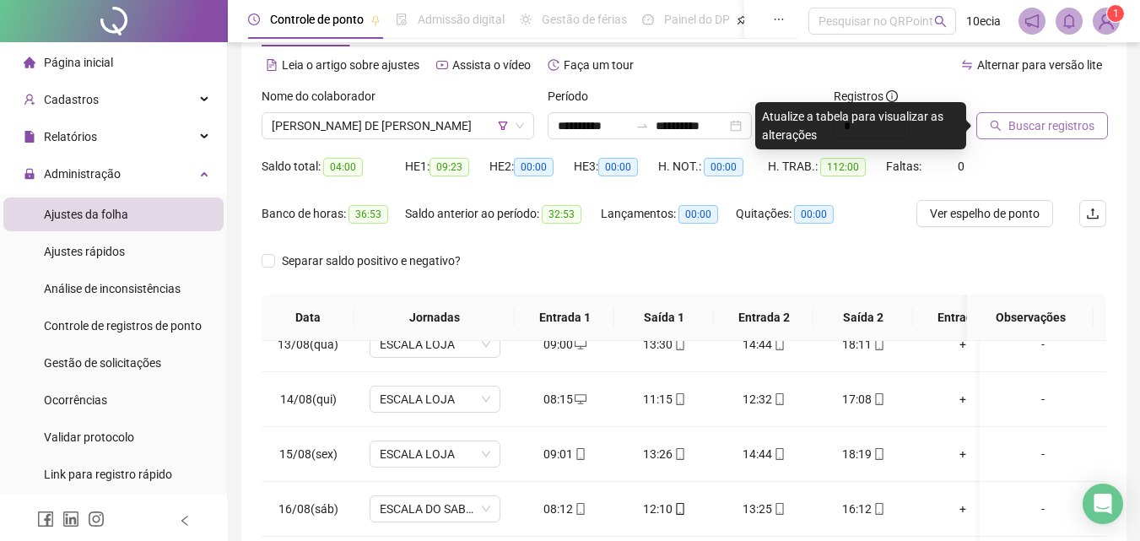
click at [1034, 123] on span "Buscar registros" at bounding box center [1052, 125] width 86 height 19
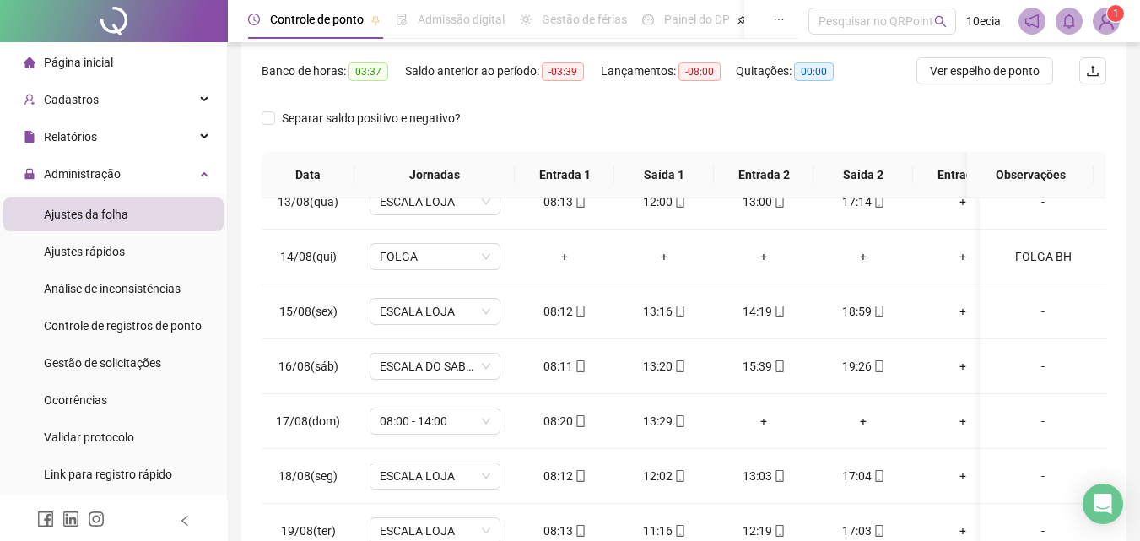
scroll to position [0, 0]
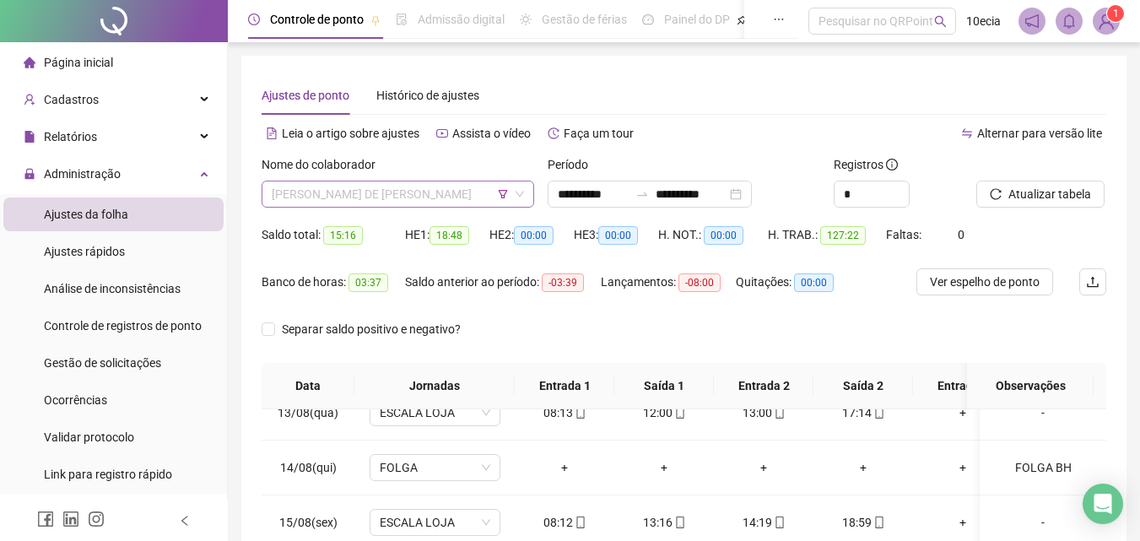
click at [414, 198] on span "JOSE AMERICO DE JESUS SANTOS" at bounding box center [398, 193] width 252 height 25
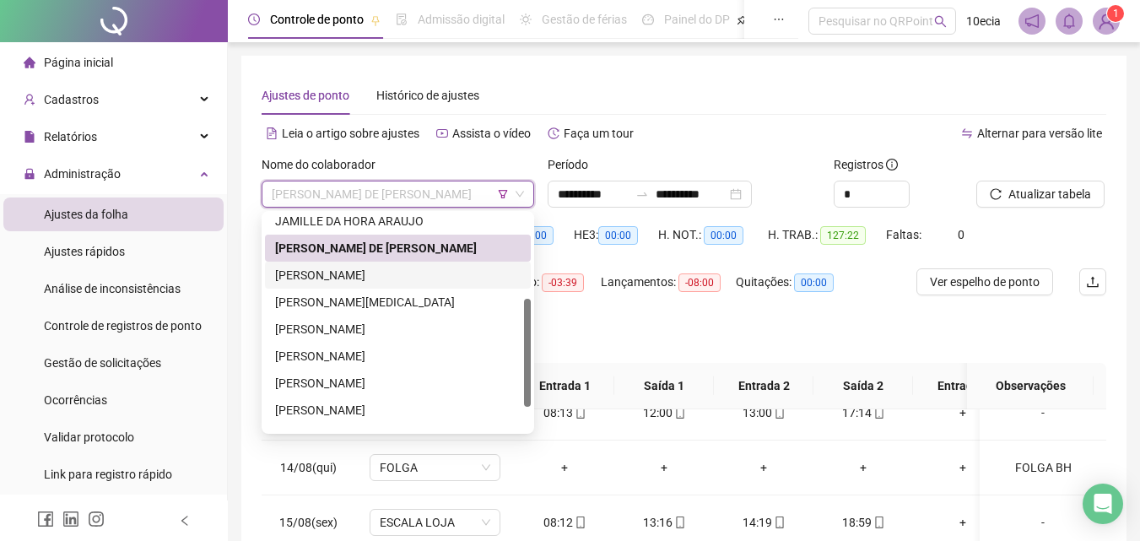
click at [367, 275] on div "JOSIAS ALVES COSTA" at bounding box center [398, 275] width 246 height 19
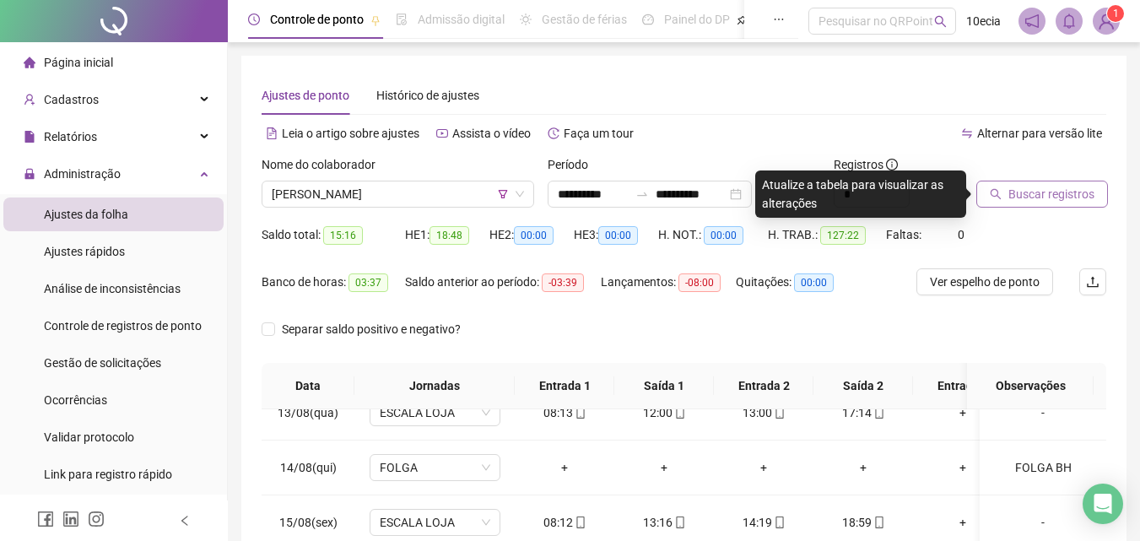
click at [1064, 196] on span "Buscar registros" at bounding box center [1052, 194] width 86 height 19
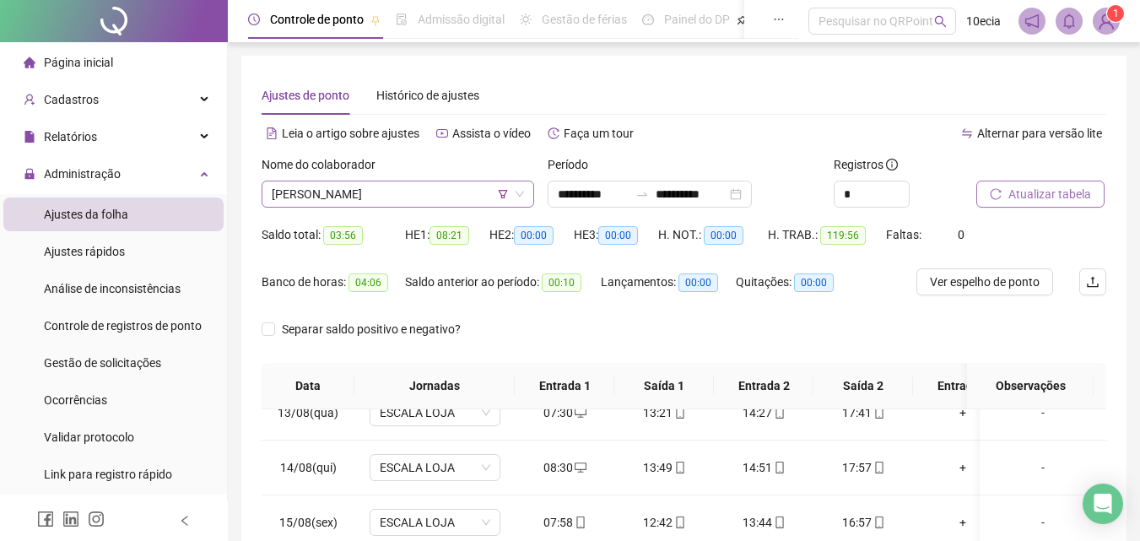
click at [449, 204] on span "JOSIAS ALVES COSTA" at bounding box center [398, 193] width 252 height 25
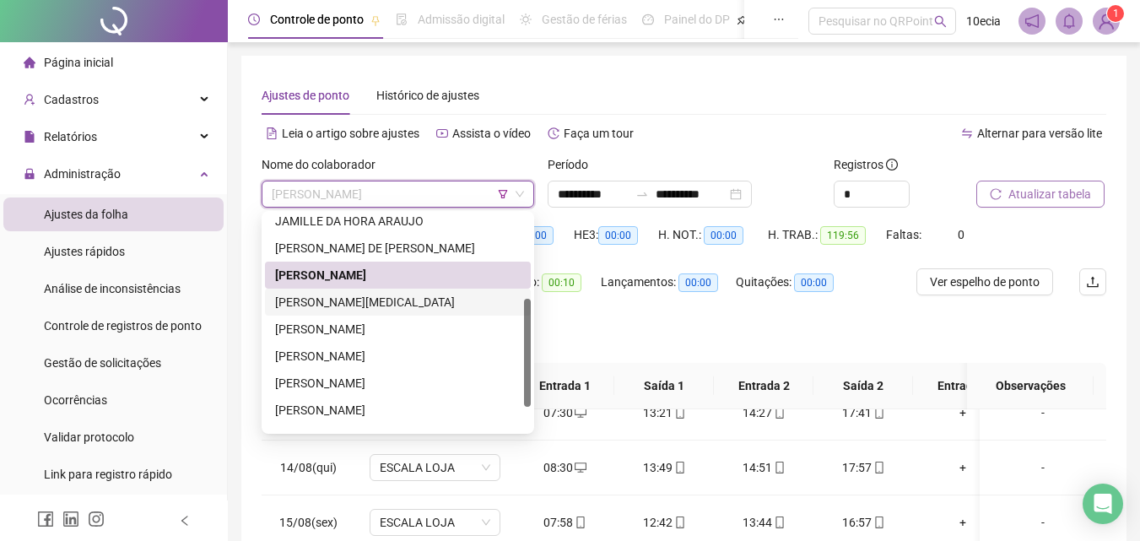
click at [387, 306] on div "KELEN YASMIN DOS SANTOS DE OLIVEIRA" at bounding box center [398, 302] width 246 height 19
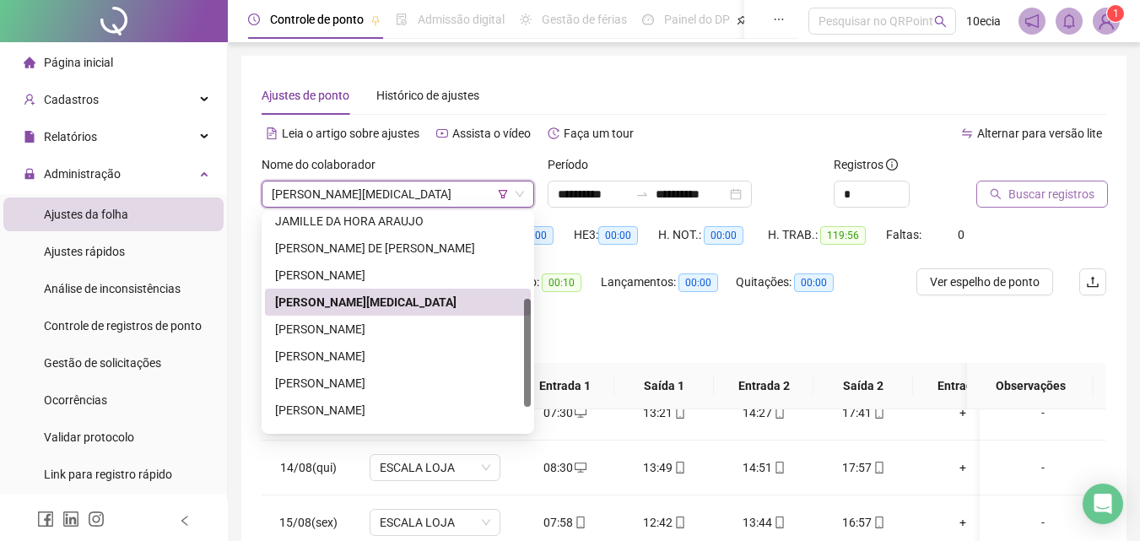
click at [1050, 199] on span "Buscar registros" at bounding box center [1052, 194] width 86 height 19
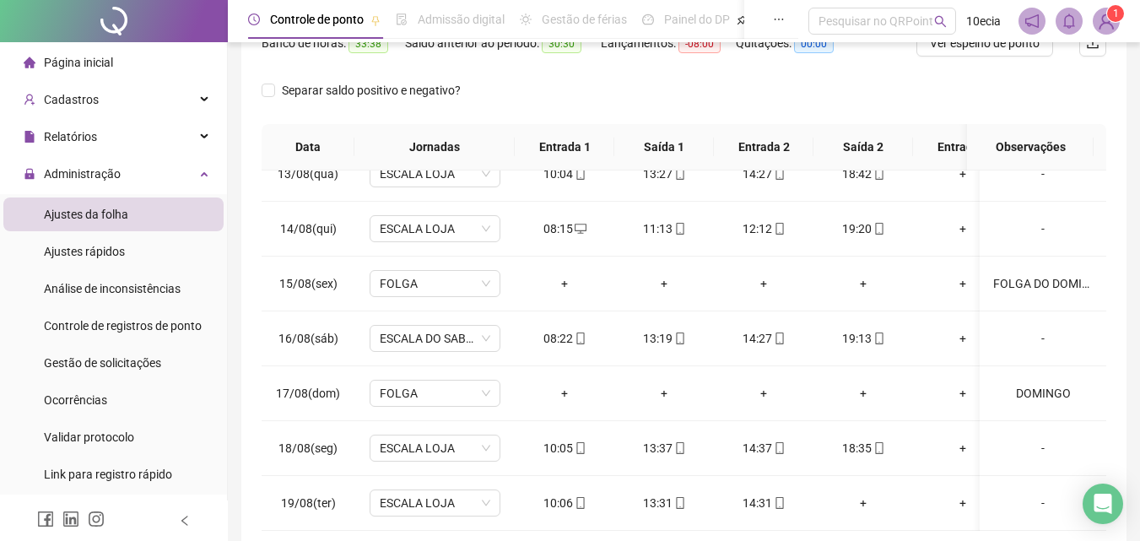
scroll to position [68, 0]
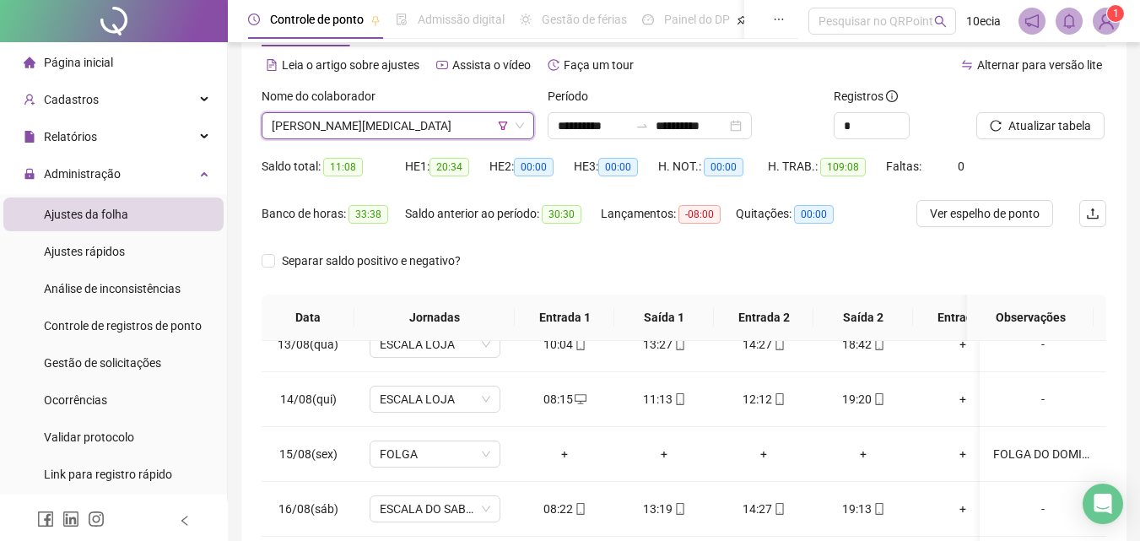
click at [400, 132] on span "KELEN YASMIN DOS SANTOS DE OLIVEIRA" at bounding box center [398, 125] width 252 height 25
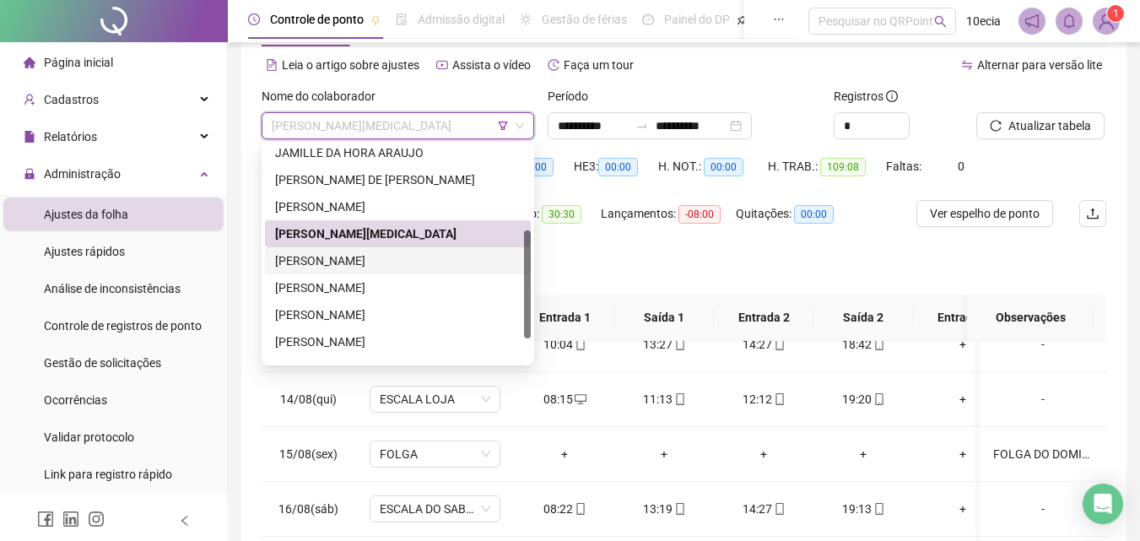
click at [346, 256] on div "LETICIA RODRIGUES DOS SANTOS" at bounding box center [398, 261] width 246 height 19
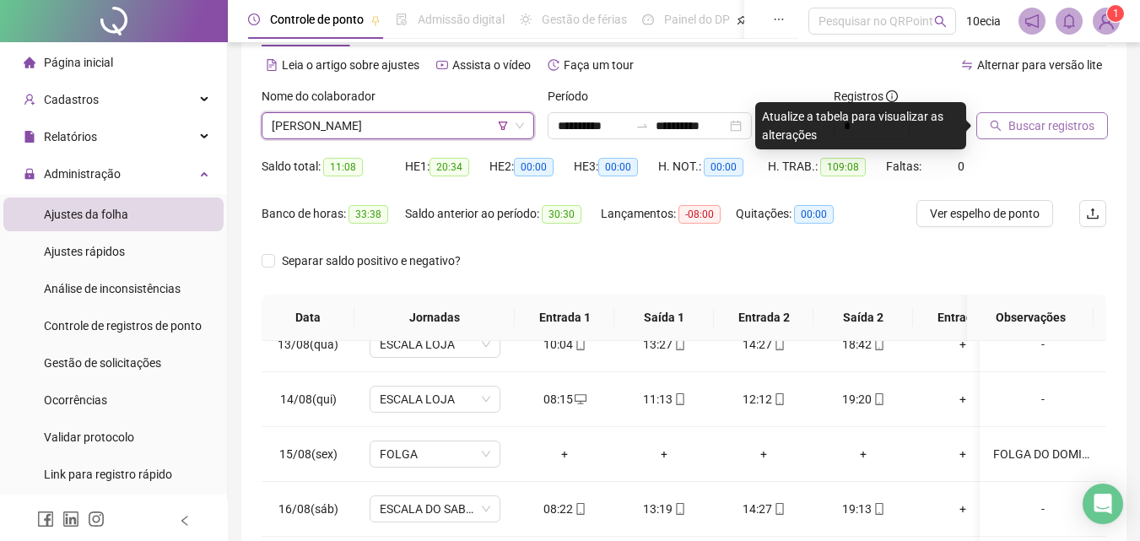
click at [1036, 124] on span "Buscar registros" at bounding box center [1052, 125] width 86 height 19
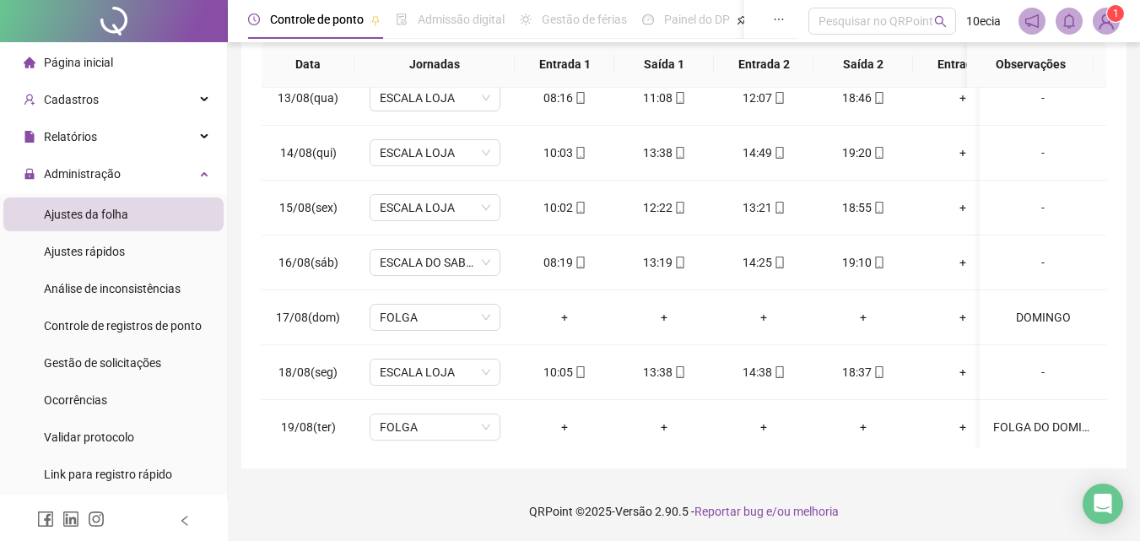
scroll to position [695, 0]
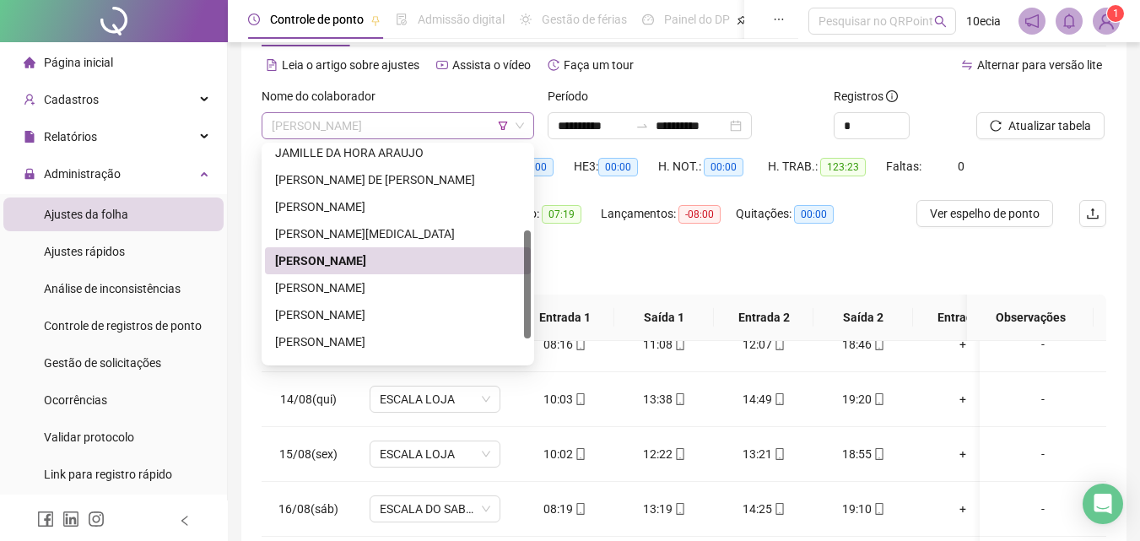
click at [374, 119] on span "LETICIA RODRIGUES DOS SANTOS" at bounding box center [398, 125] width 252 height 25
click at [306, 290] on div "MAYNE DOS SANTOS SOUZA SILVA" at bounding box center [398, 288] width 246 height 19
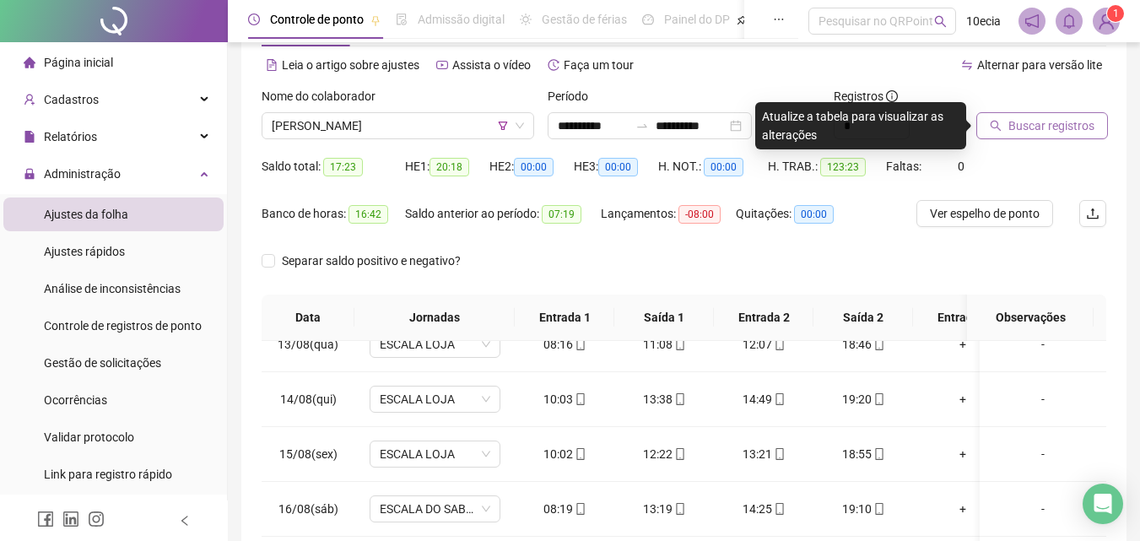
click at [1039, 122] on span "Buscar registros" at bounding box center [1052, 125] width 86 height 19
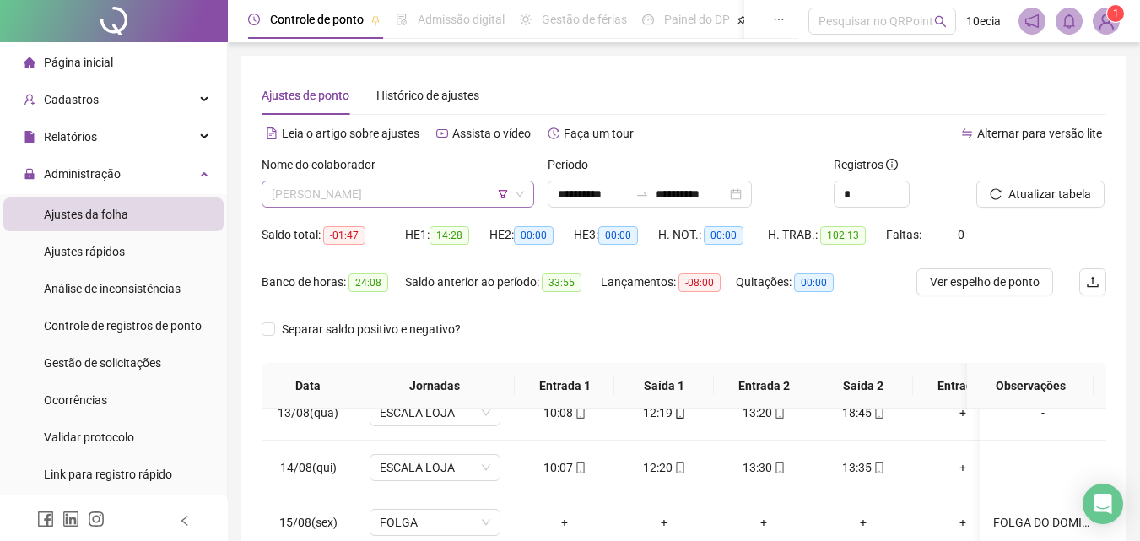
click at [295, 203] on span "MAYNE DOS SANTOS SOUZA SILVA" at bounding box center [398, 193] width 252 height 25
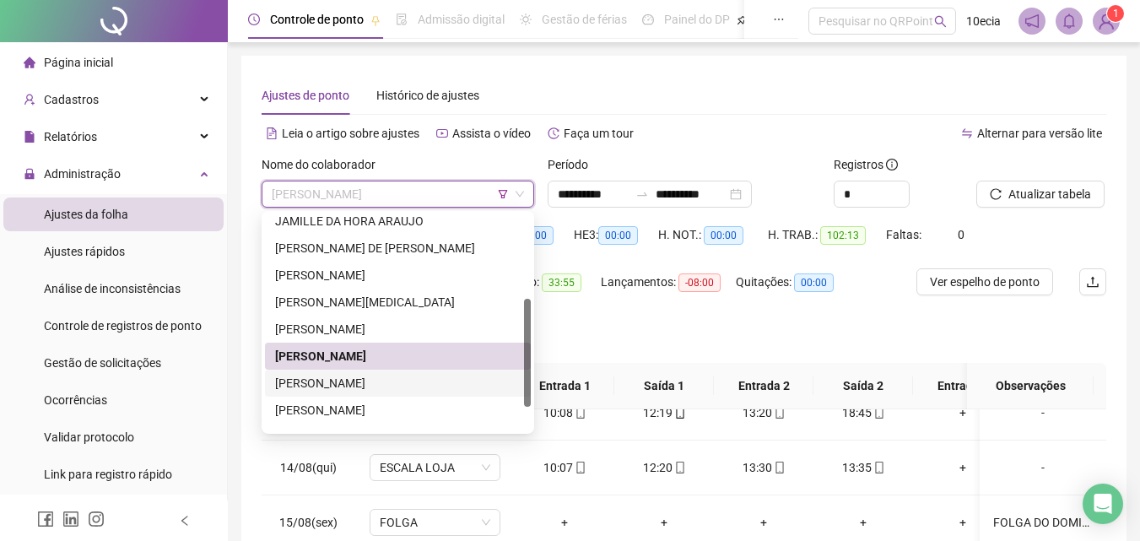
click at [365, 383] on div "NATALIA DE OLIVEIRA MIGUEL" at bounding box center [398, 383] width 246 height 19
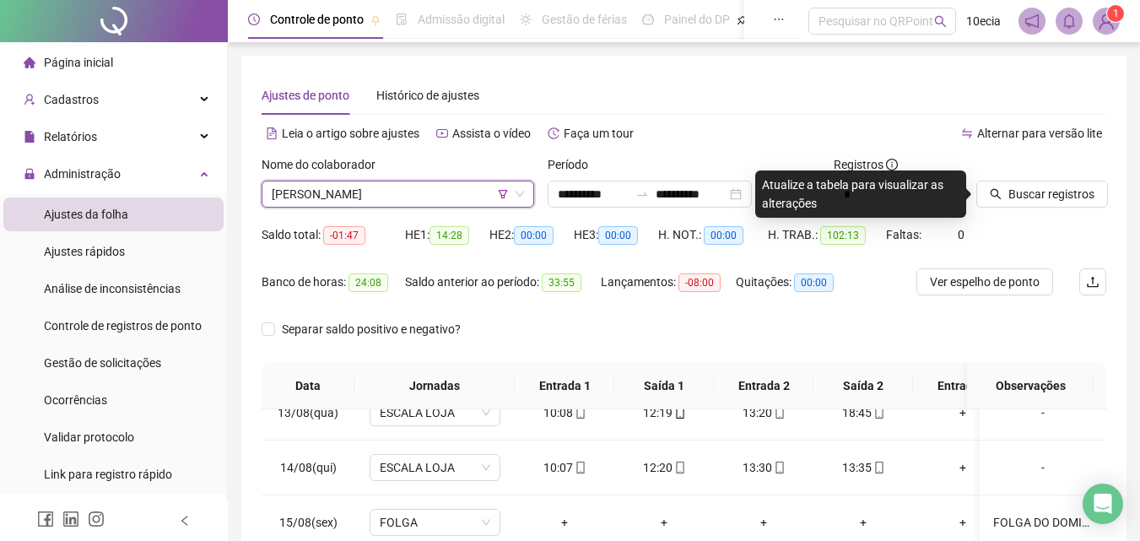
click at [1020, 175] on div at bounding box center [1020, 167] width 88 height 25
click at [1019, 193] on span "Buscar registros" at bounding box center [1052, 194] width 86 height 19
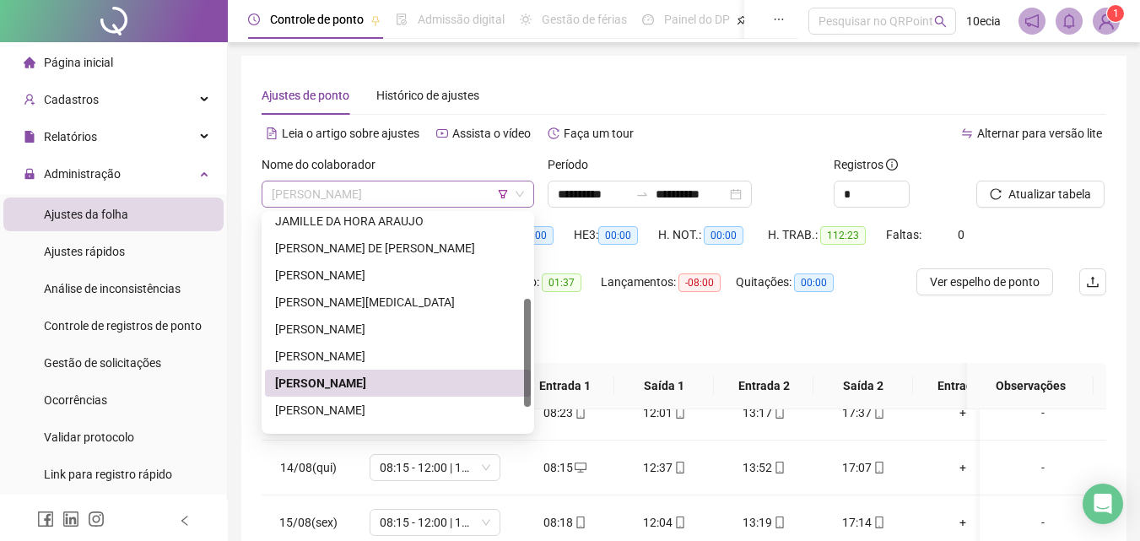
click at [397, 197] on span "NATALIA DE OLIVEIRA MIGUEL" at bounding box center [398, 193] width 252 height 25
click at [362, 403] on div "PATRICIA LOPES DO NASCIMENTO" at bounding box center [398, 410] width 246 height 19
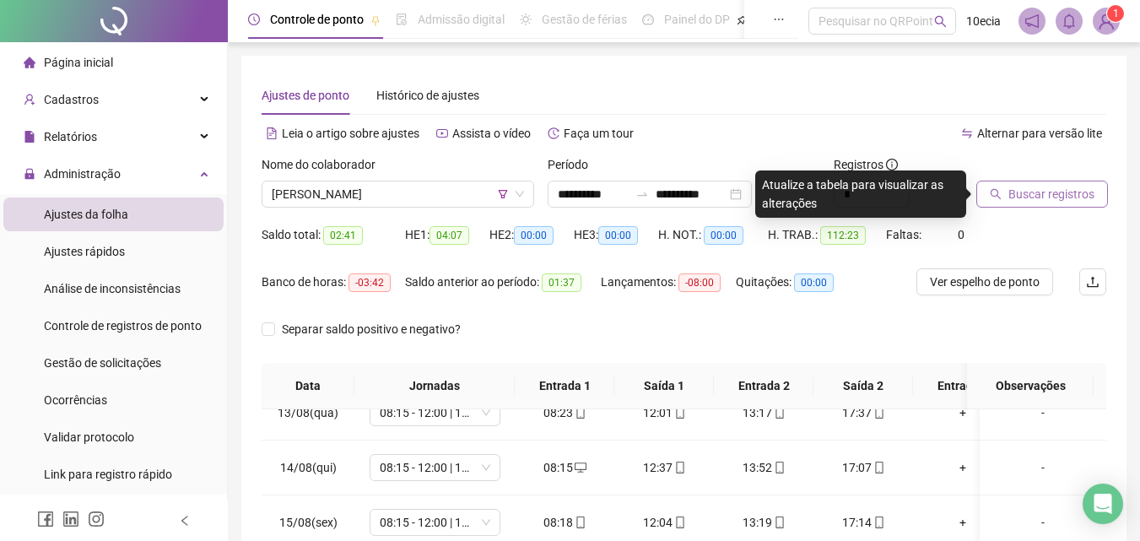
click at [1009, 191] on span "Buscar registros" at bounding box center [1052, 194] width 86 height 19
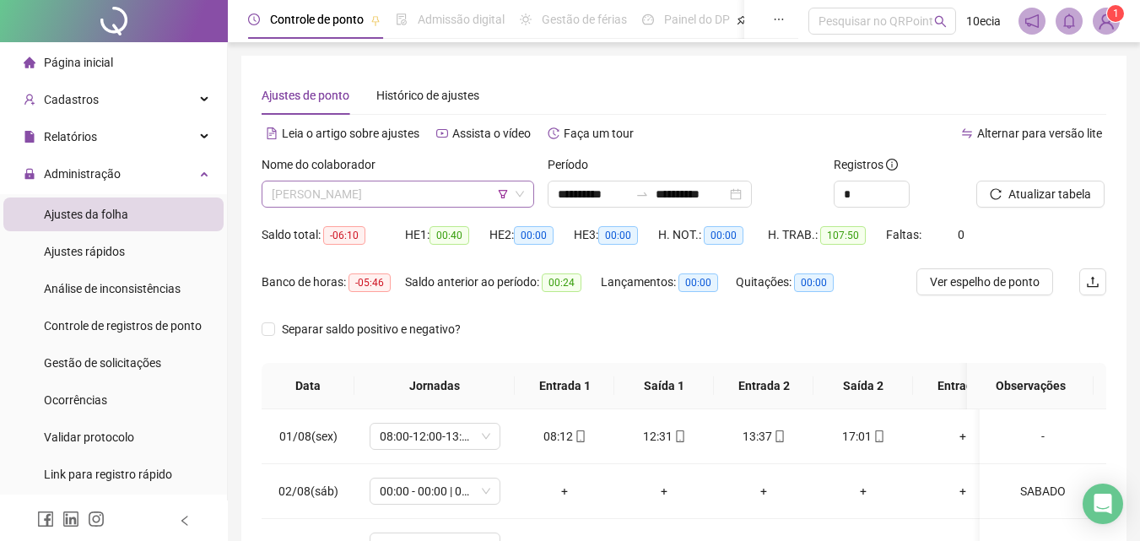
click at [428, 203] on span "PATRICIA LOPES DO NASCIMENTO" at bounding box center [398, 193] width 252 height 25
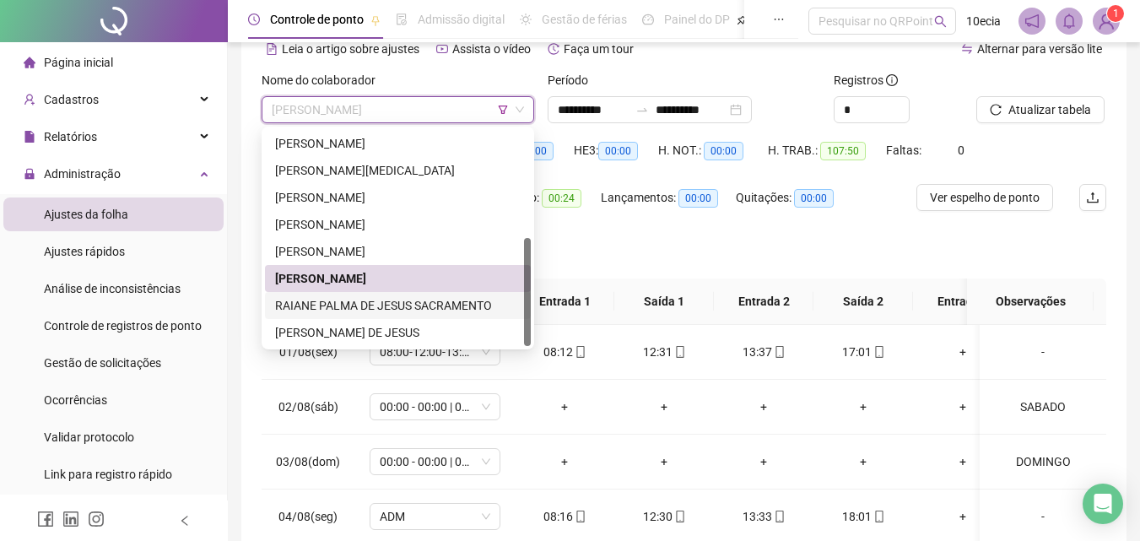
click at [353, 305] on div "RAIANE PALMA DE JESUS SACRAMENTO" at bounding box center [398, 305] width 246 height 19
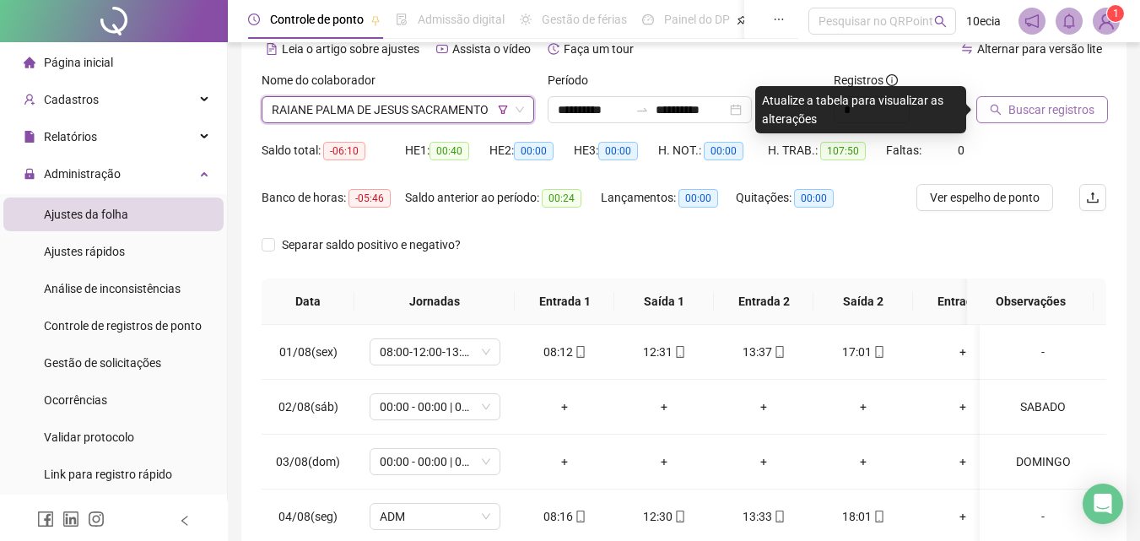
click at [1032, 110] on span "Buscar registros" at bounding box center [1052, 109] width 86 height 19
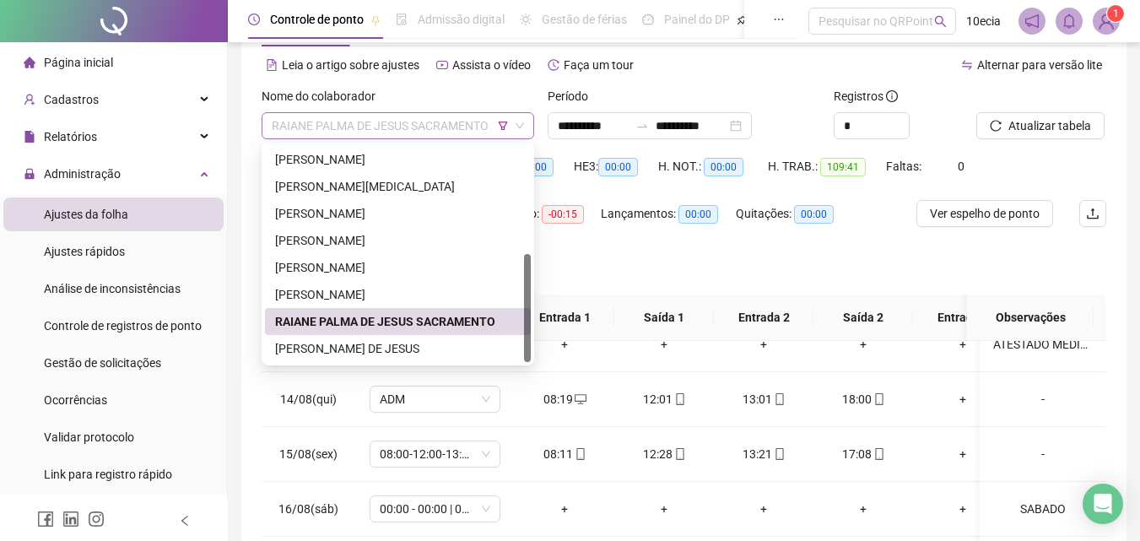
click at [365, 123] on span "RAIANE PALMA DE JESUS SACRAMENTO" at bounding box center [398, 125] width 252 height 25
click at [313, 348] on div "ROSEMEIRE SANTOS DE JESUS" at bounding box center [398, 348] width 246 height 19
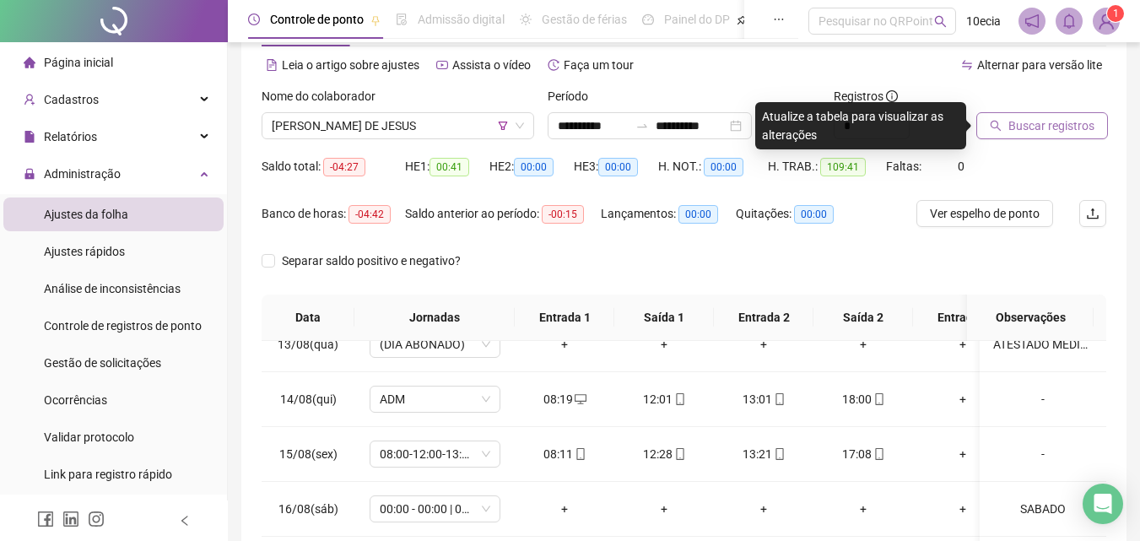
click at [1025, 118] on span "Buscar registros" at bounding box center [1052, 125] width 86 height 19
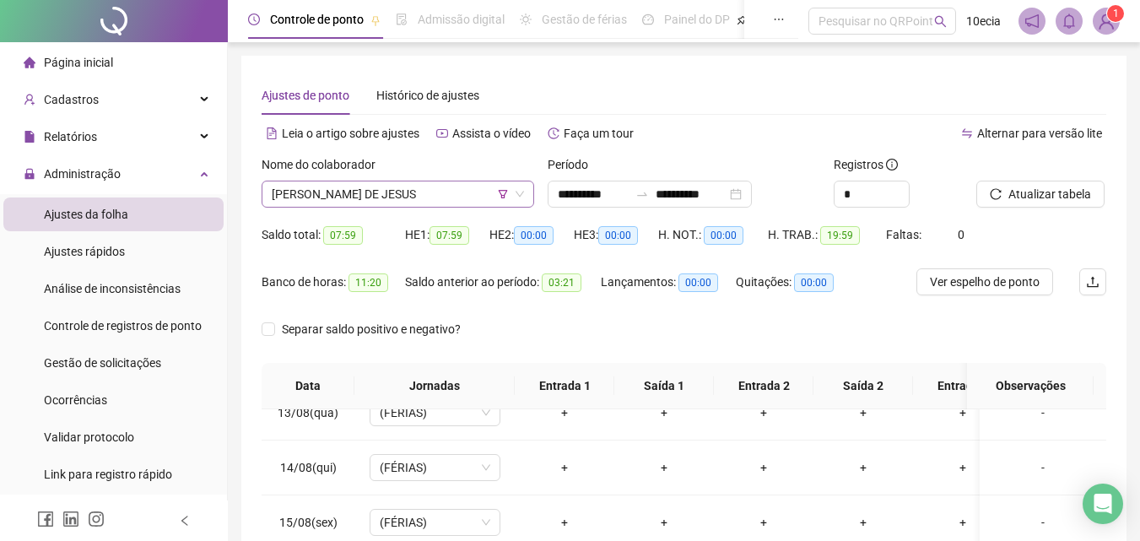
click at [404, 197] on span "ROSEMEIRE SANTOS DE JESUS" at bounding box center [398, 193] width 252 height 25
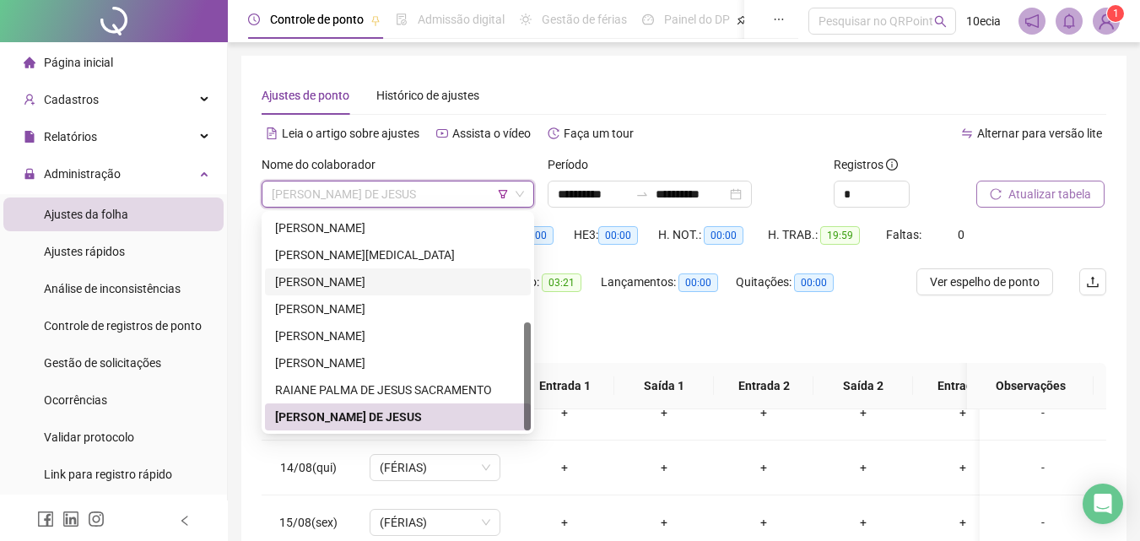
click at [1032, 191] on button "Atualizar tabela" at bounding box center [1040, 194] width 128 height 27
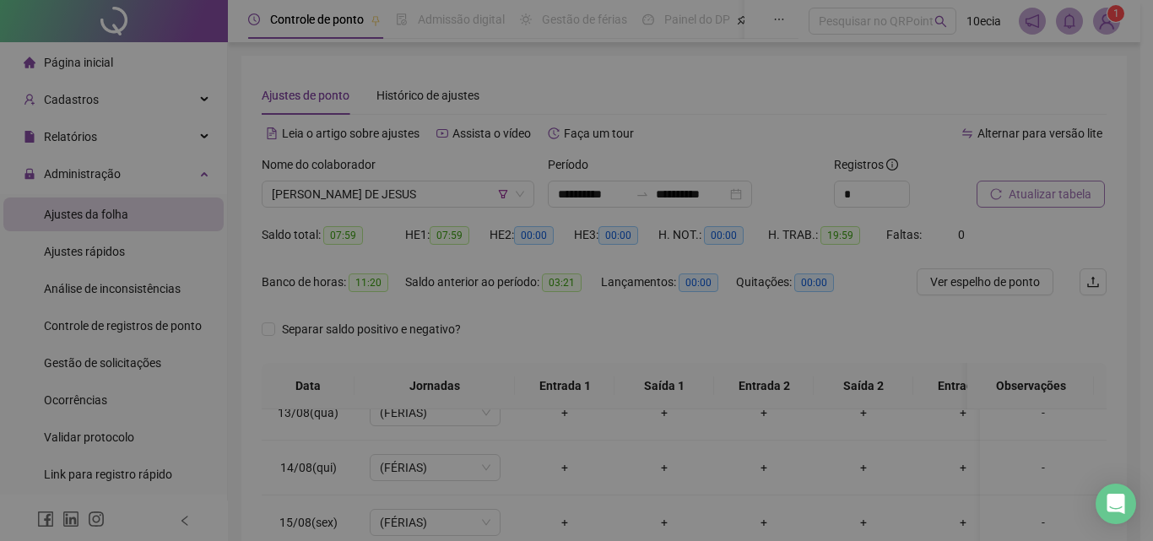
click at [1032, 191] on div "Atualizando tabela Atualizando e reorganizando os registros... OK" at bounding box center [576, 270] width 1153 height 541
